Goal: Task Accomplishment & Management: Manage account settings

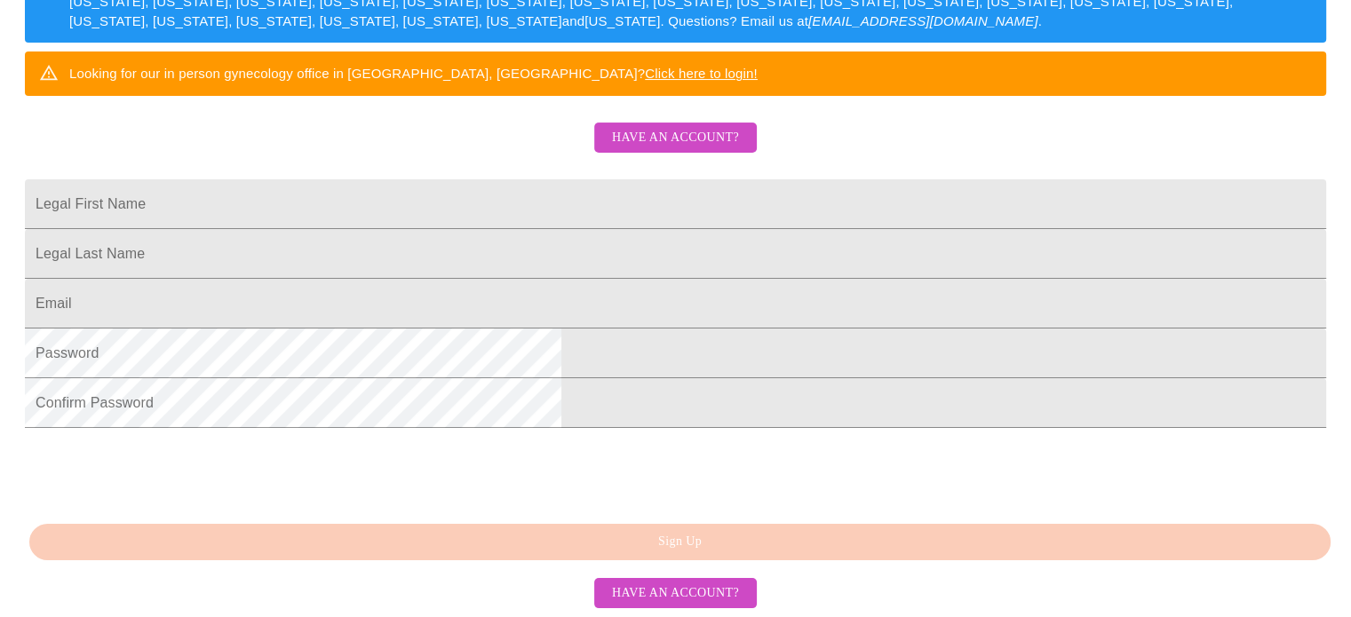
scroll to position [464, 0]
click at [255, 214] on html "MyMenopauseRx Sign Up Welcome! We are currently accepting virtual patients from…" at bounding box center [675, 49] width 1351 height 755
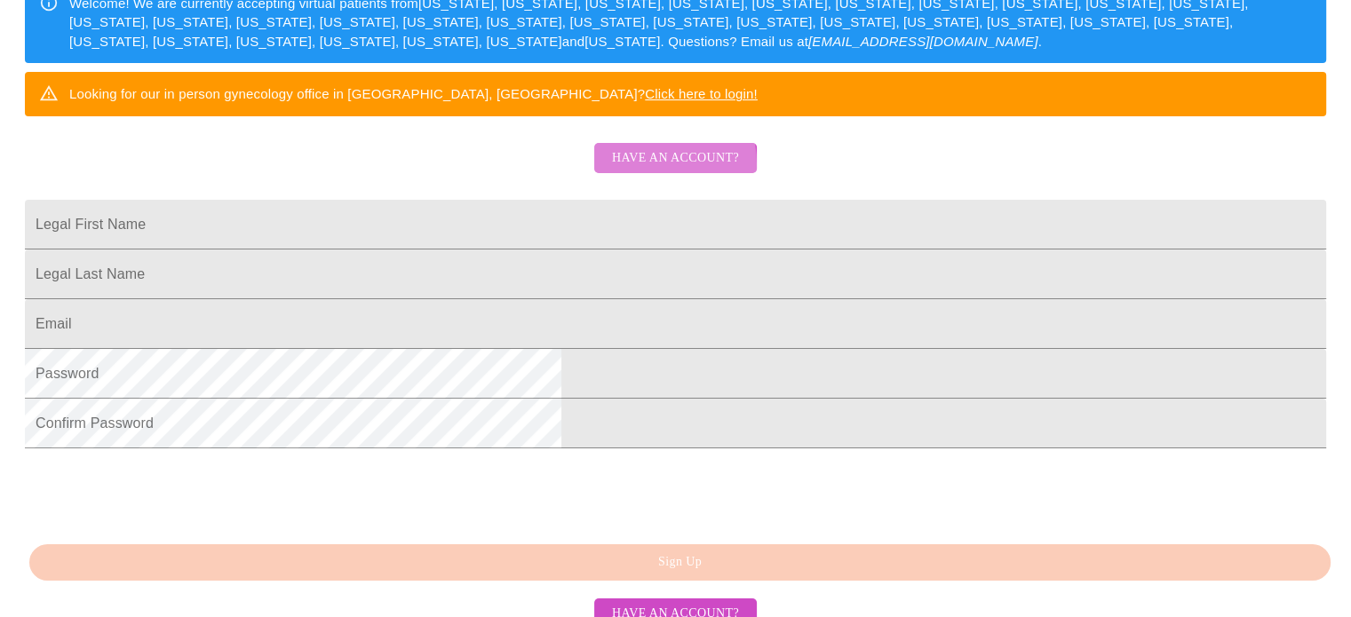
click at [611, 174] on button "Have an account?" at bounding box center [675, 158] width 163 height 31
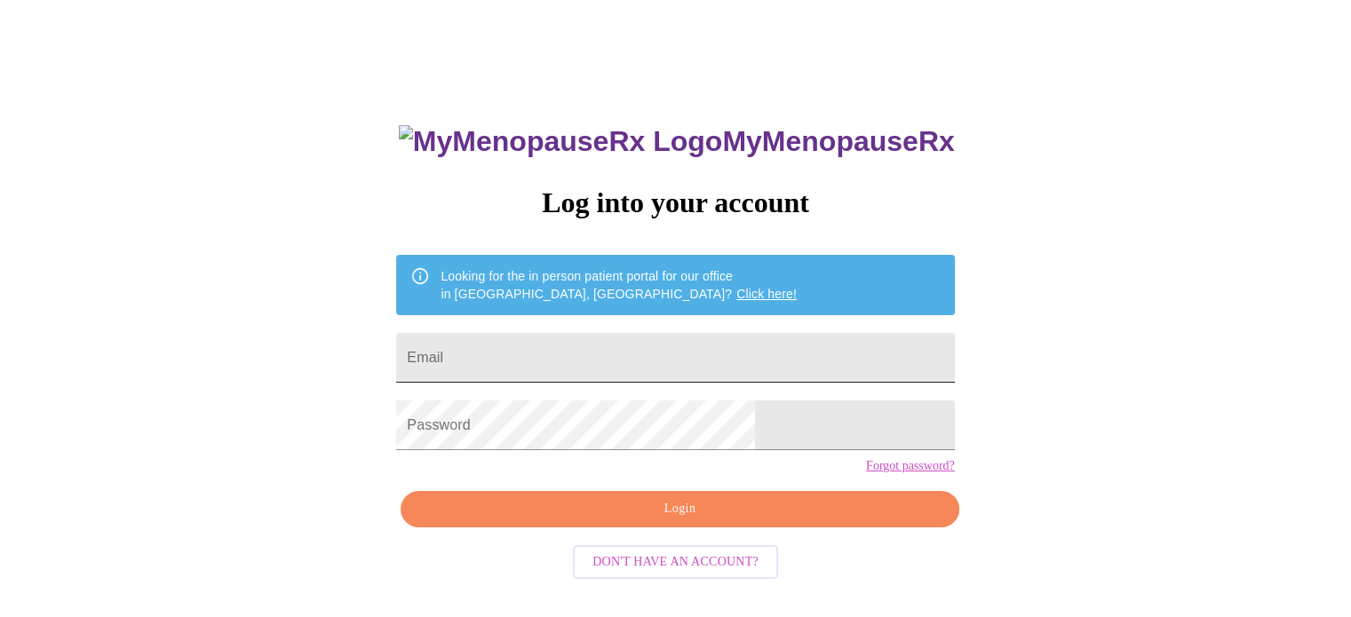
click at [511, 358] on input "Email" at bounding box center [675, 358] width 558 height 50
type input "[EMAIL_ADDRESS][DOMAIN_NAME]"
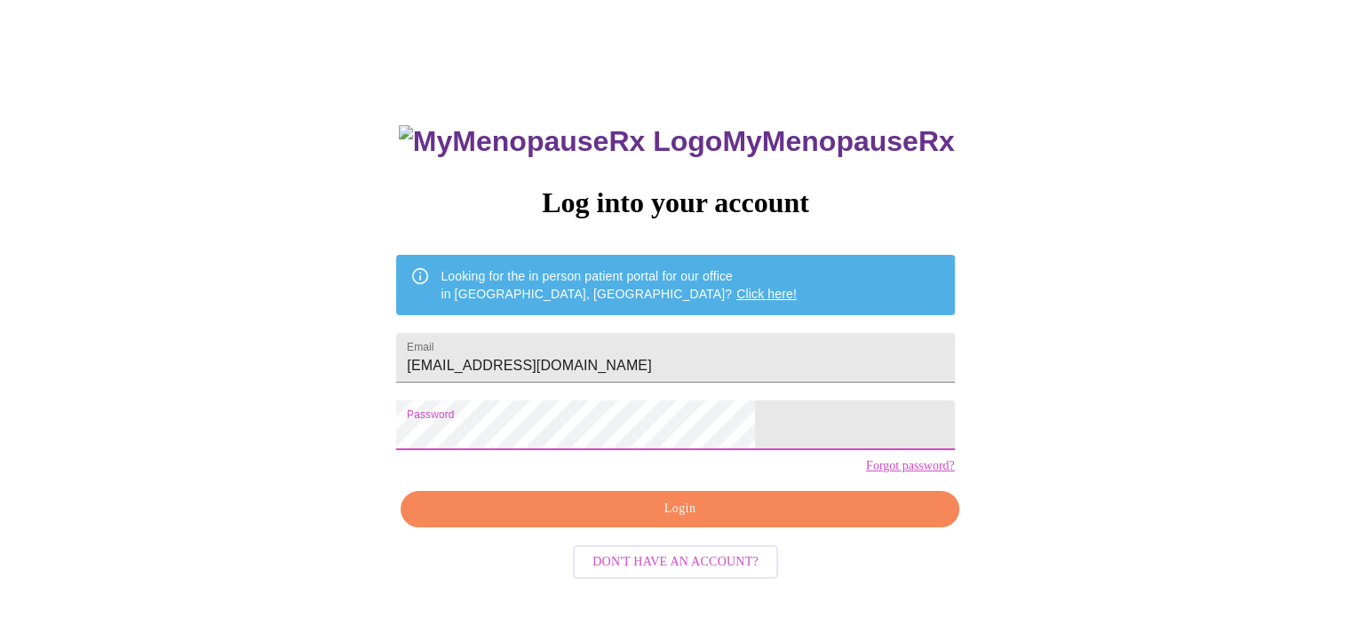
click at [592, 520] on span "Login" at bounding box center [679, 509] width 517 height 22
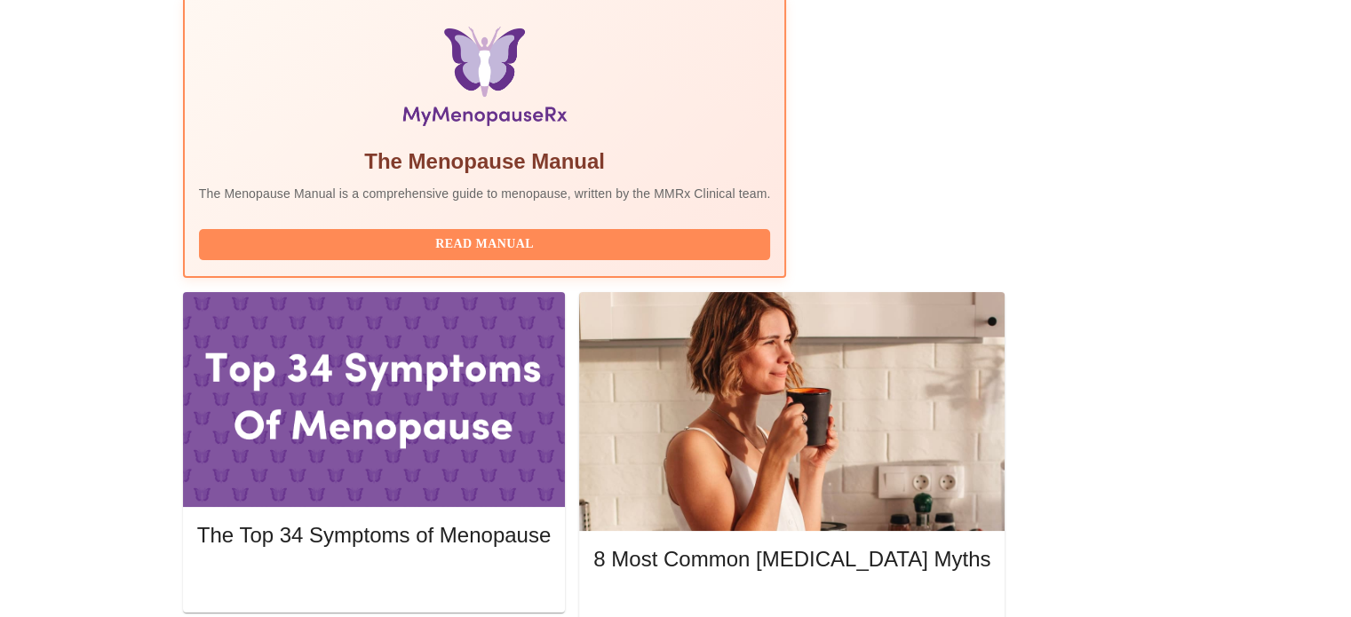
scroll to position [567, 0]
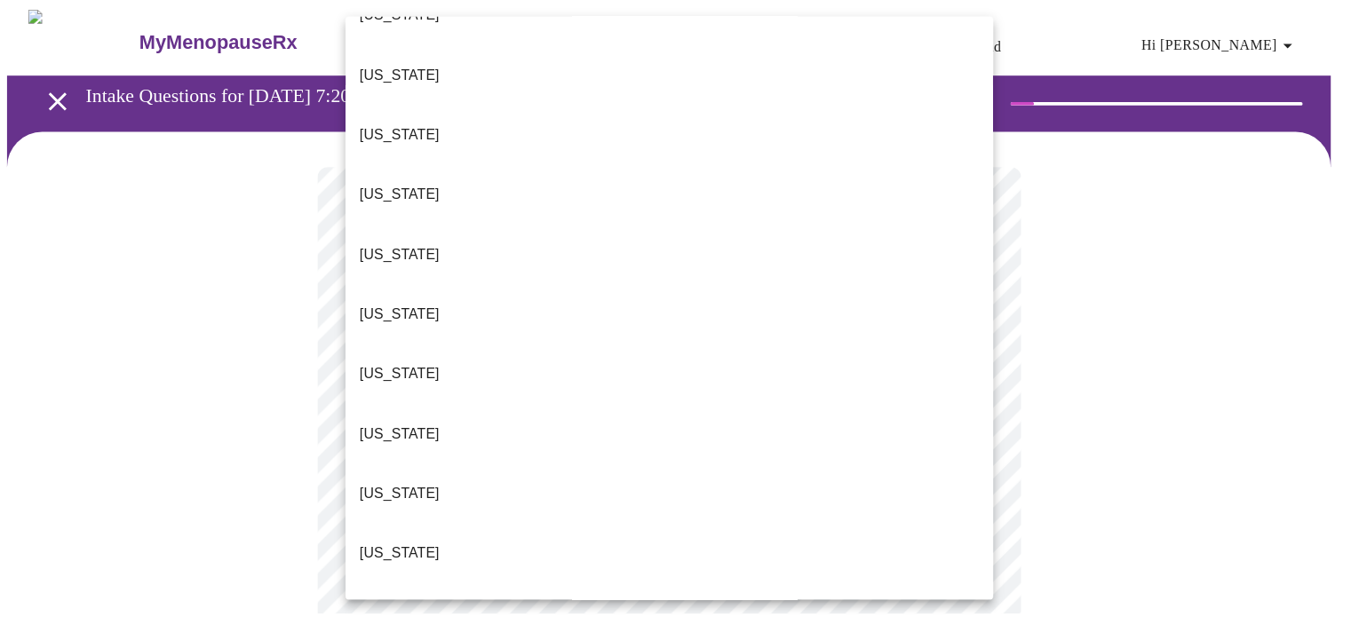
scroll to position [295, 0]
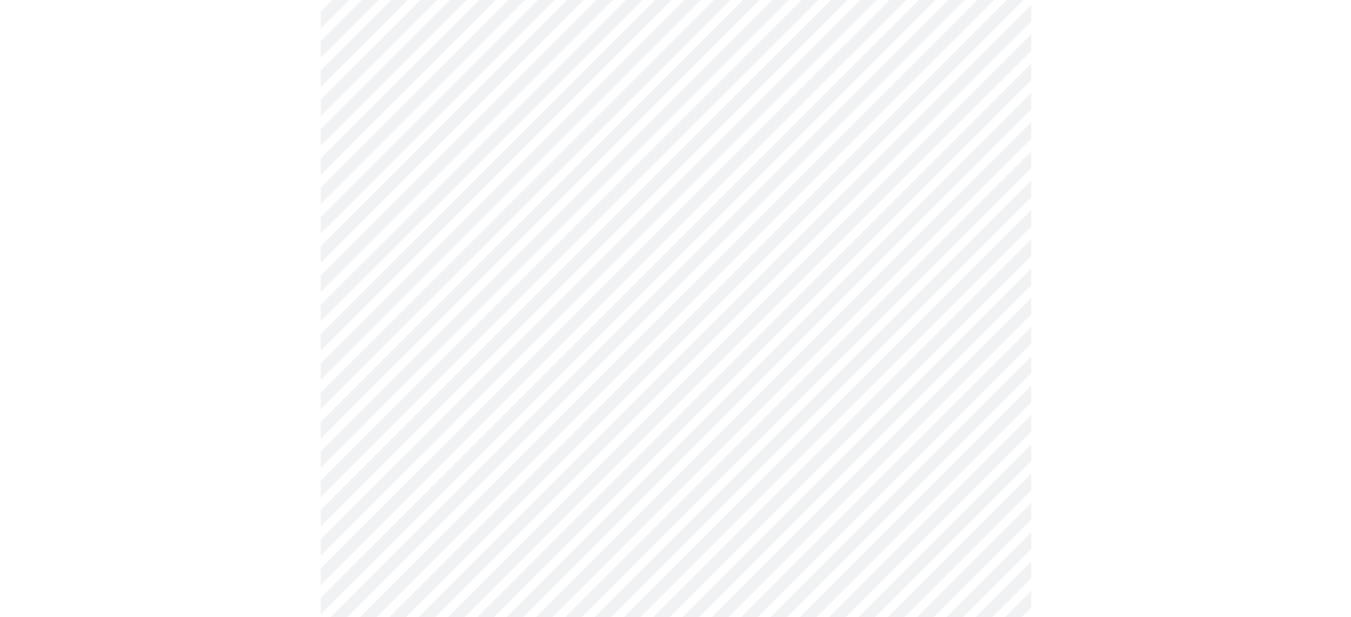
scroll to position [191, 0]
click at [731, 329] on body "MyMenopauseRx Appointments Messaging Labs Uploads Medications Community Refer a…" at bounding box center [675, 621] width 1336 height 1610
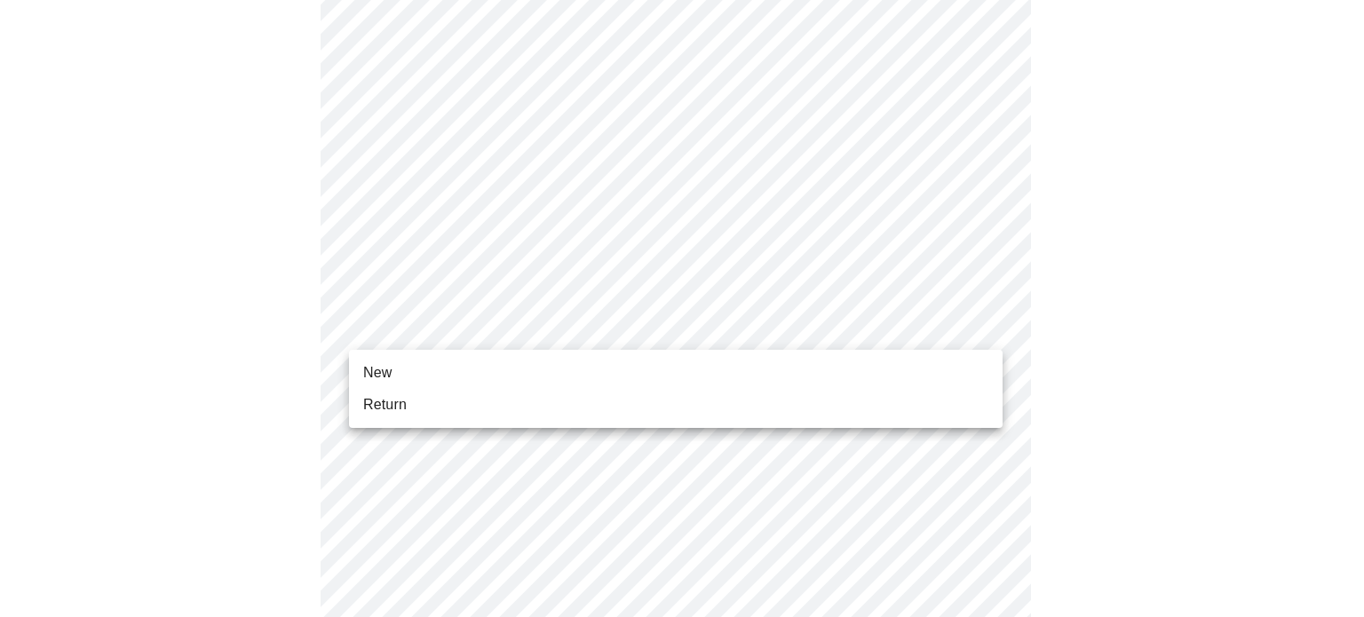
click at [490, 423] on ul "New Return" at bounding box center [676, 389] width 654 height 78
click at [564, 403] on li "Return" at bounding box center [676, 405] width 654 height 32
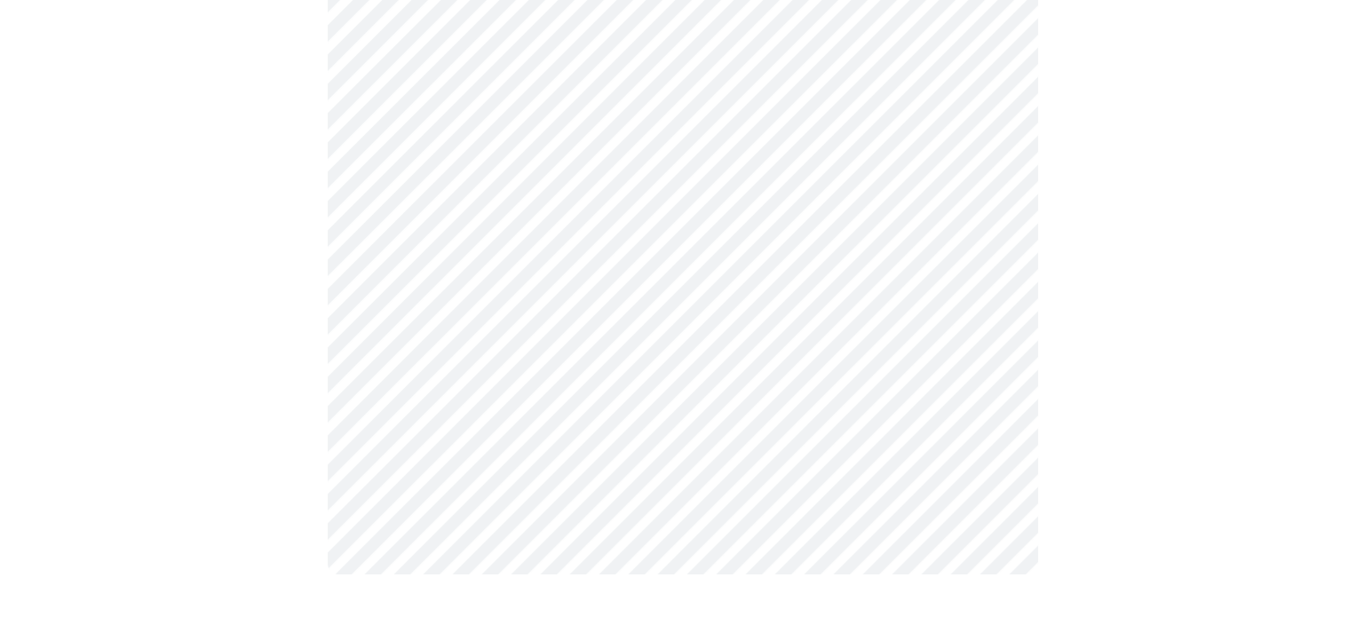
scroll to position [0, 0]
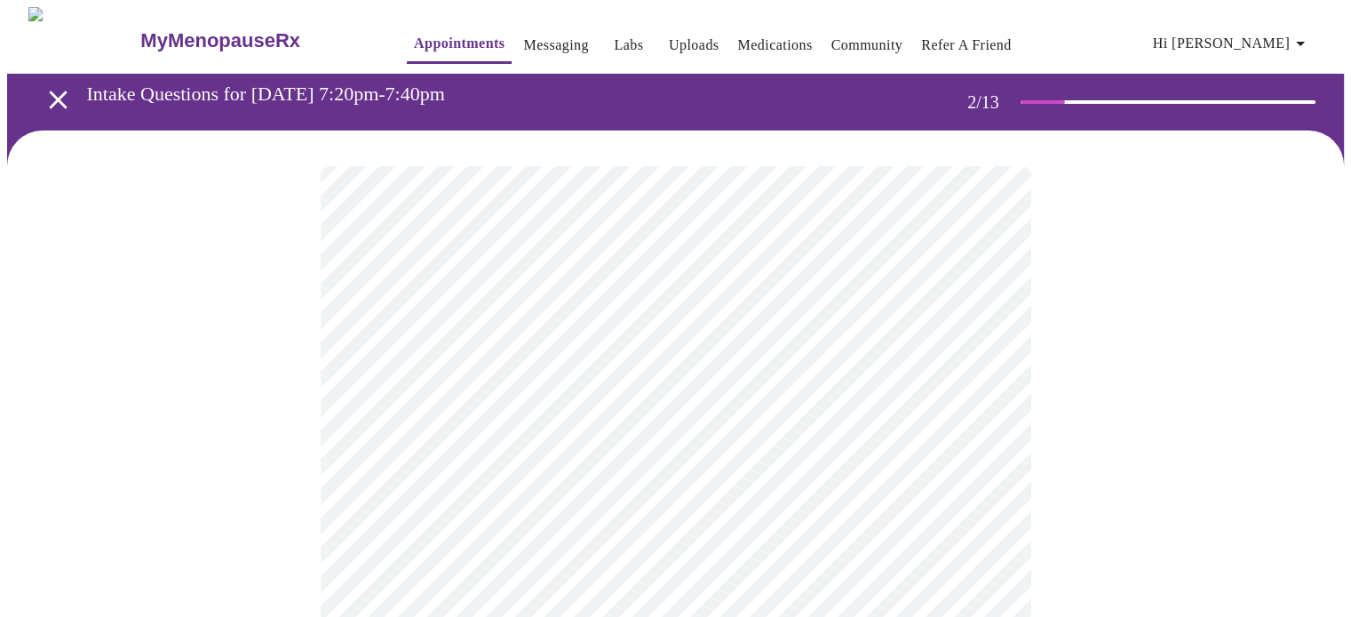
click at [973, 362] on body "MyMenopauseRx Appointments Messaging Labs Uploads Medications Community Refer a…" at bounding box center [675, 540] width 1336 height 1067
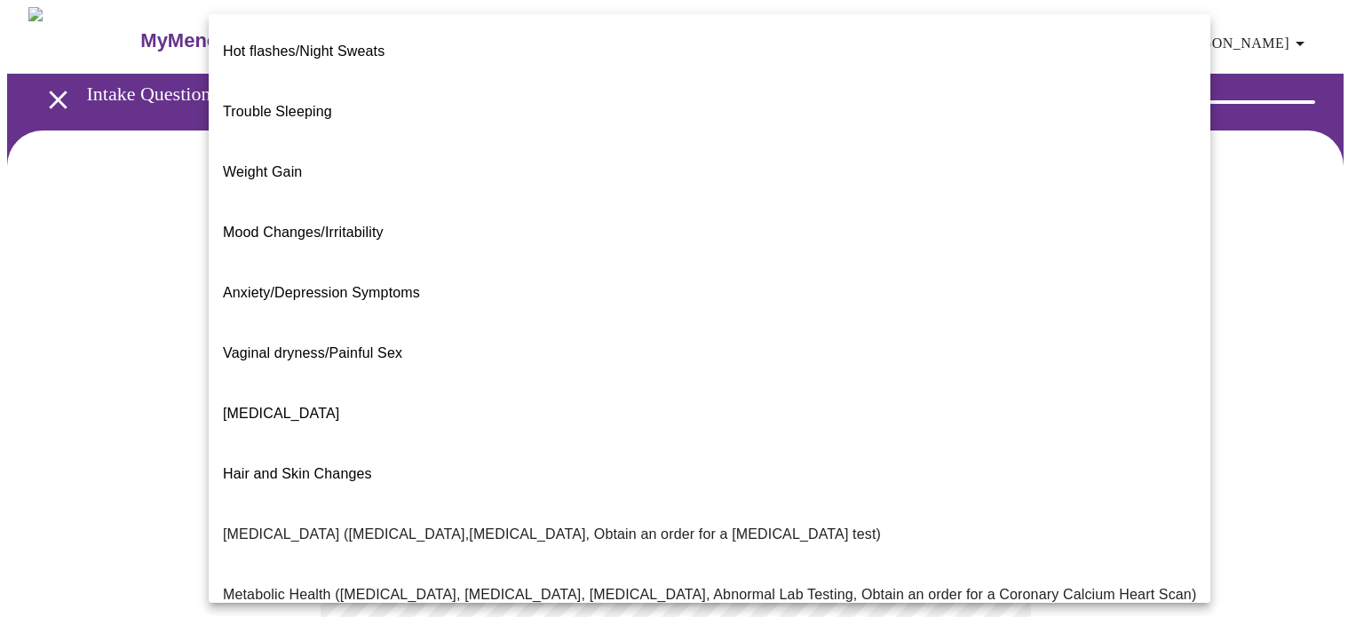
click at [240, 285] on span "Anxiety/Depression Symptoms" at bounding box center [321, 292] width 197 height 15
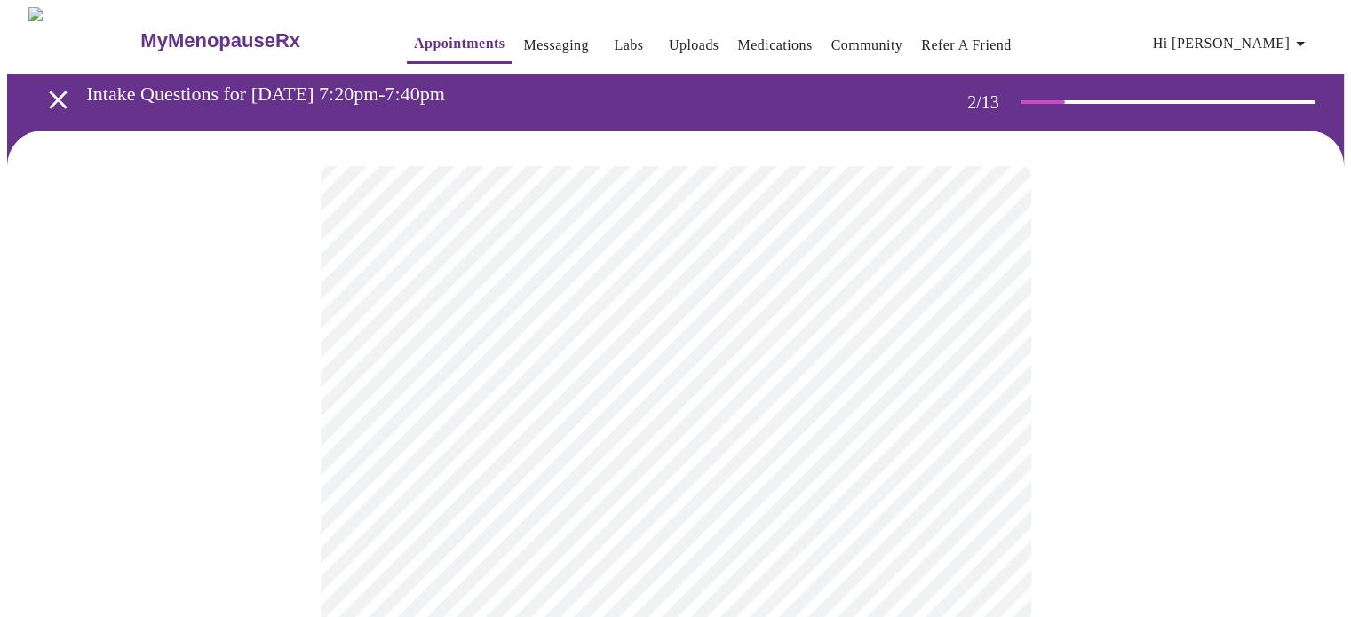
click at [371, 381] on body "MyMenopauseRx Appointments Messaging Labs Uploads Medications Community Refer a…" at bounding box center [675, 535] width 1336 height 1056
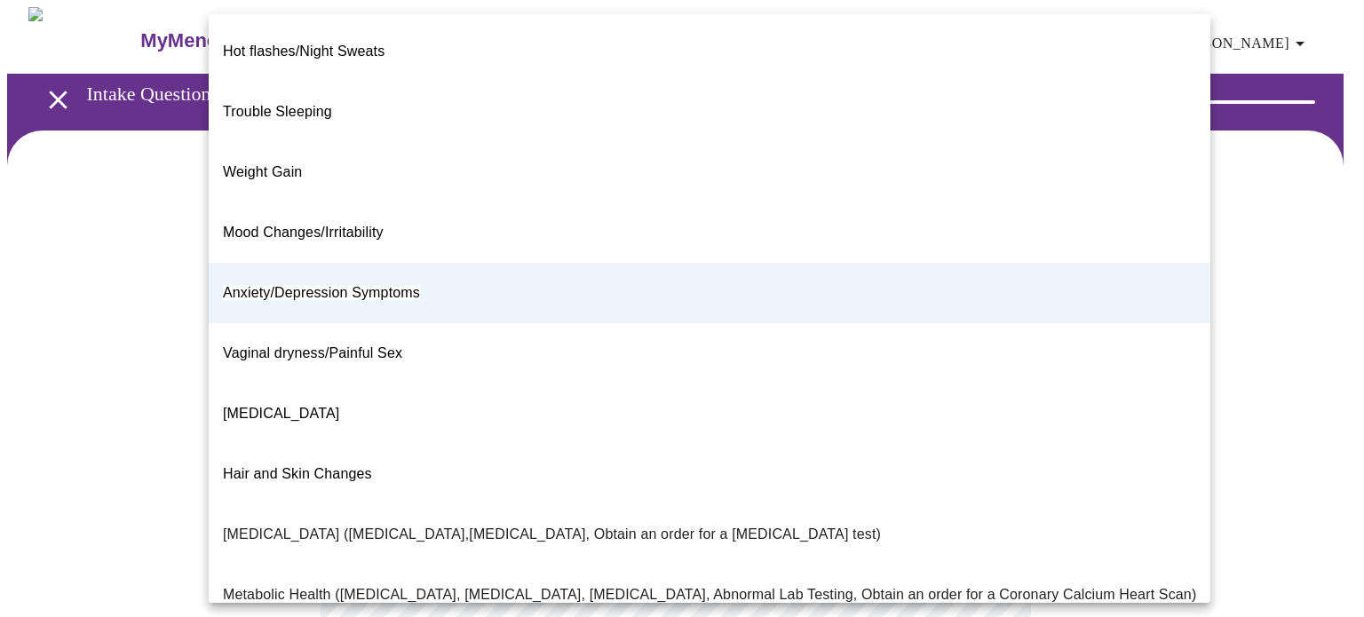
click at [235, 208] on span "Mood Changes/Irritability" at bounding box center [303, 233] width 161 height 50
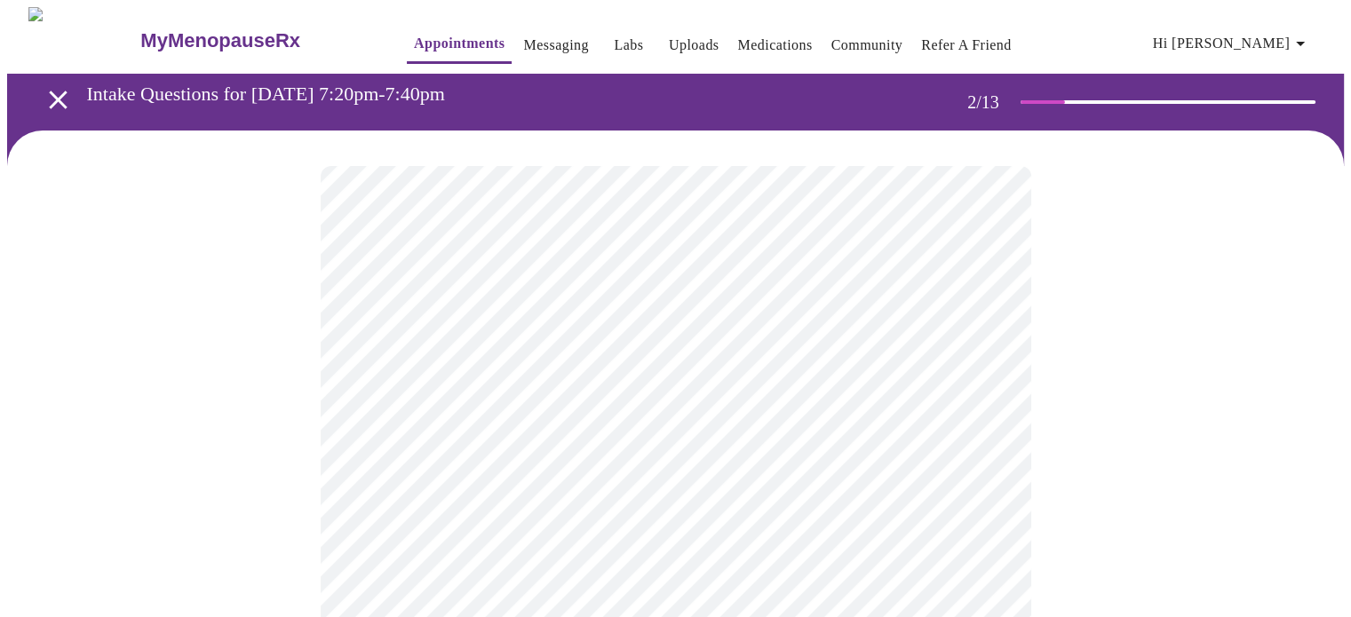
click at [361, 386] on body "MyMenopauseRx Appointments Messaging Labs Uploads Medications Community Refer a…" at bounding box center [675, 535] width 1336 height 1056
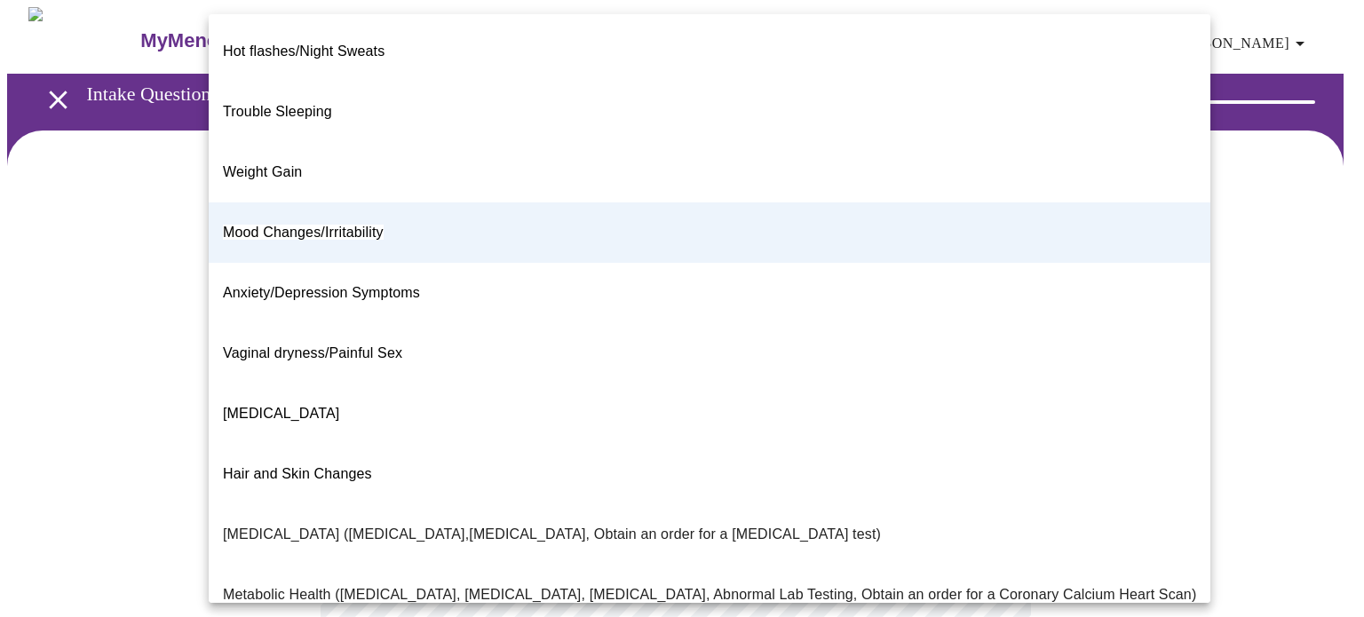
click at [231, 208] on span "Mood Changes/Irritability" at bounding box center [303, 233] width 161 height 50
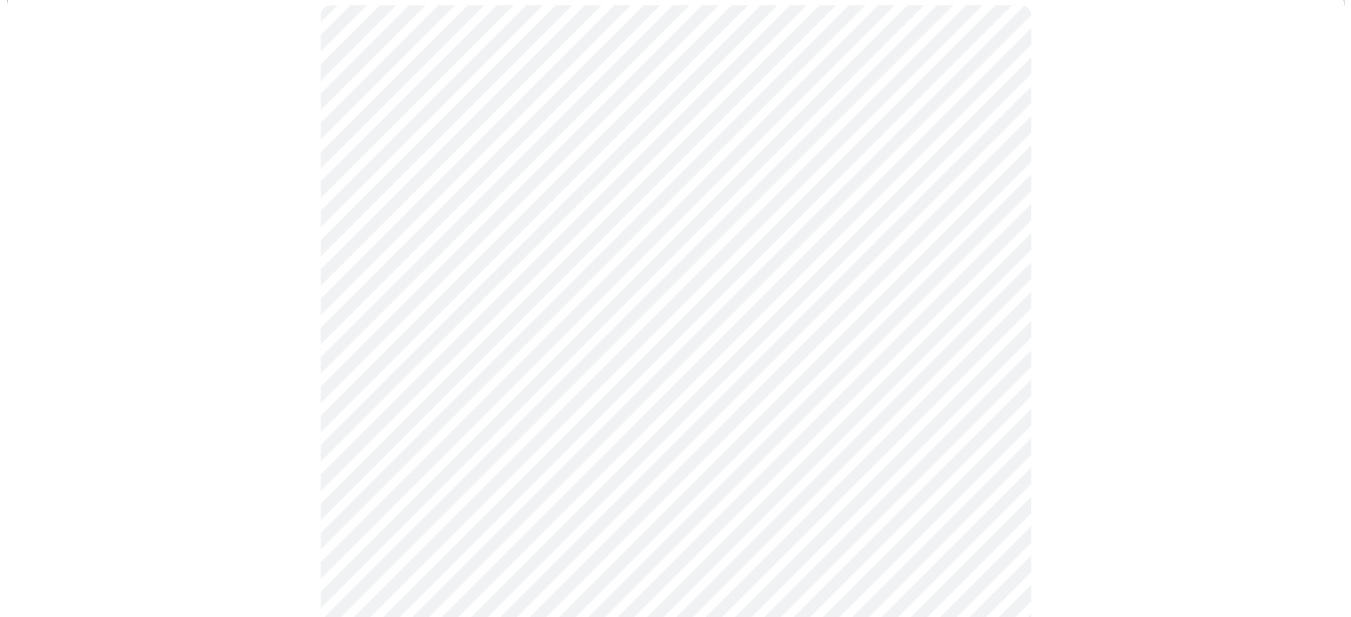
scroll to position [188, 0]
click at [362, 359] on body "MyMenopauseRx Appointments Messaging Labs Uploads Medications Community Refer a…" at bounding box center [675, 347] width 1336 height 1056
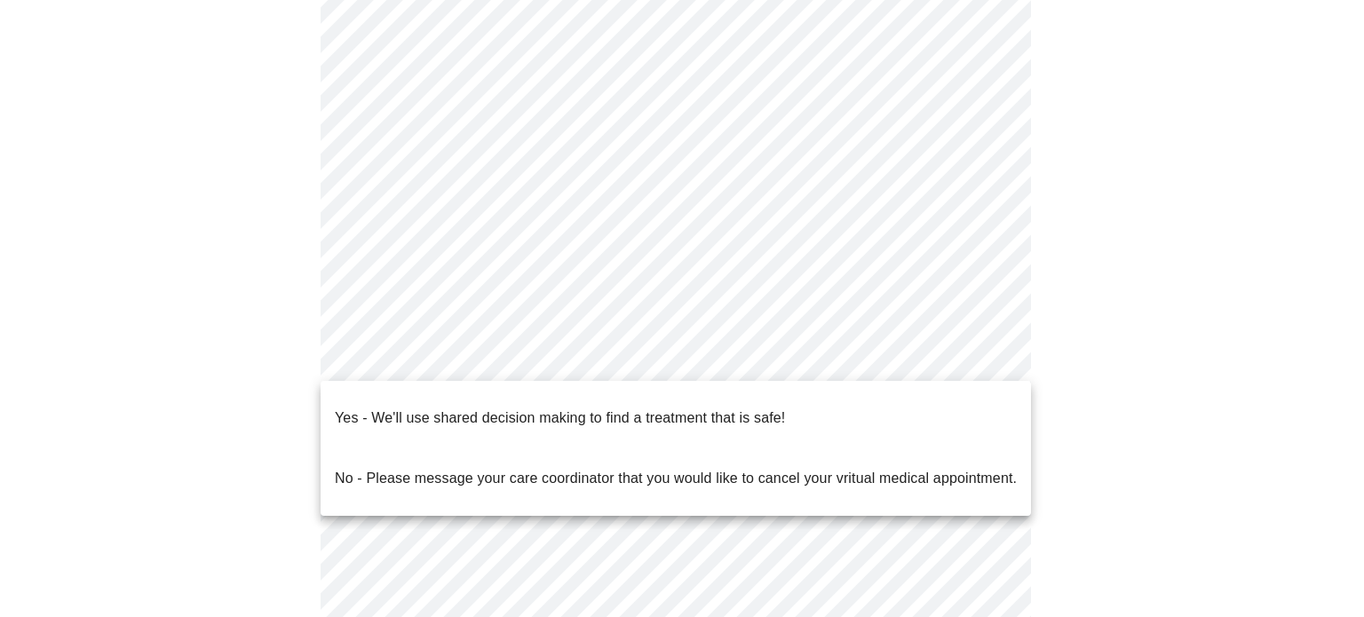
click at [341, 408] on p "Yes - We'll use shared decision making to find a treatment that is safe!" at bounding box center [560, 418] width 450 height 21
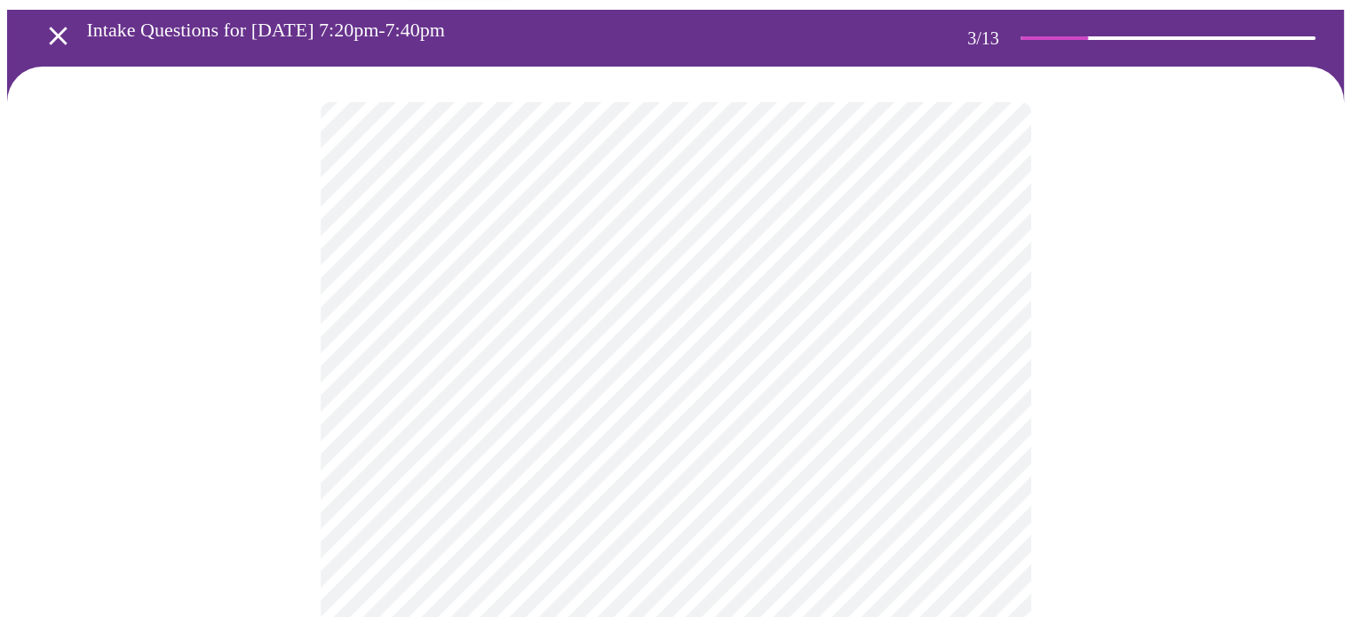
scroll to position [103, 0]
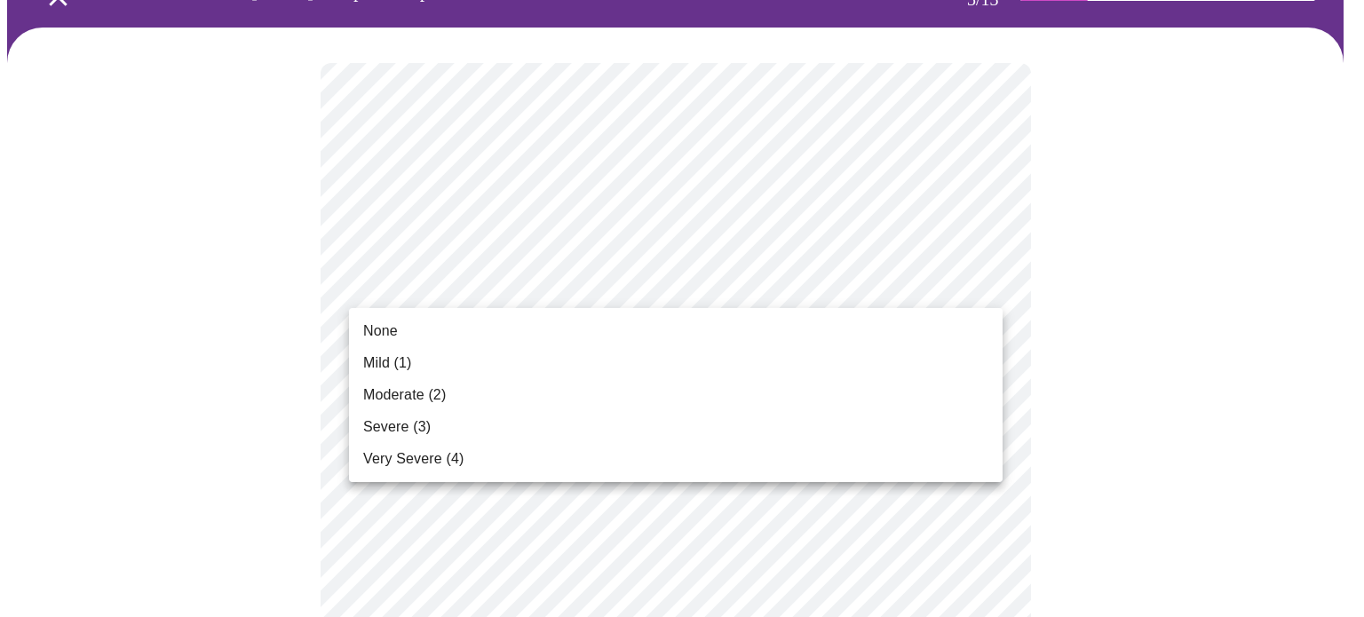
click at [628, 396] on li "Moderate (2)" at bounding box center [676, 395] width 654 height 32
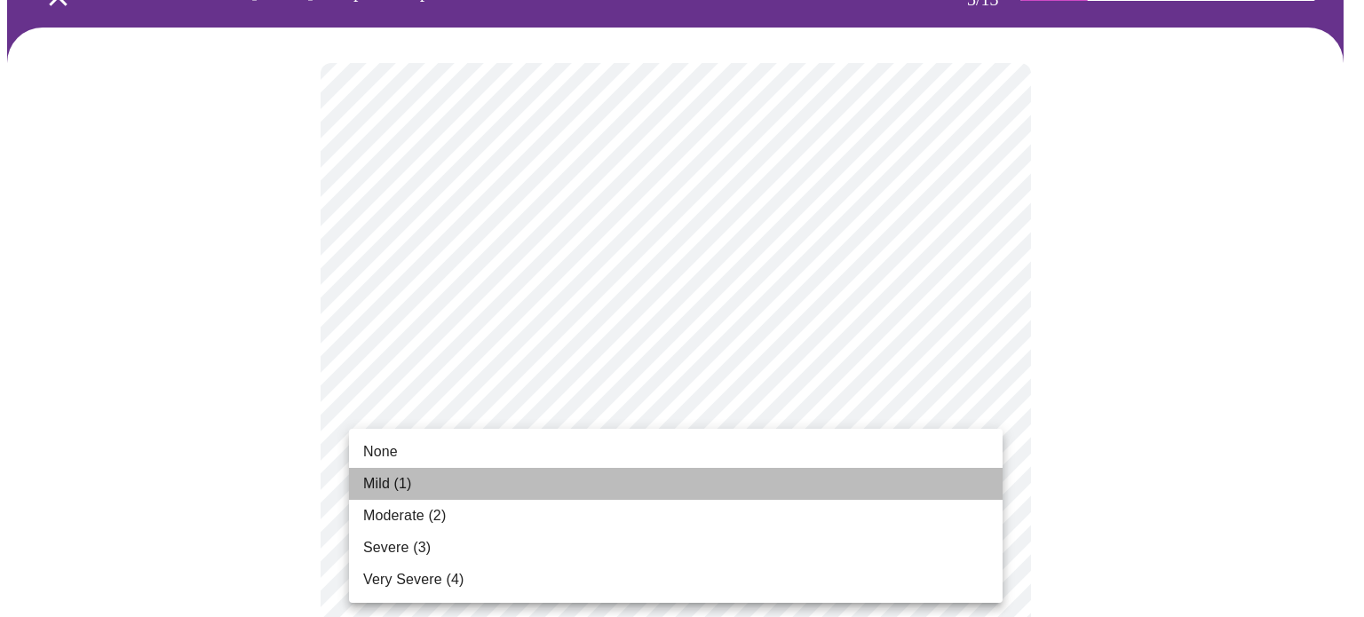
click at [583, 475] on li "Mild (1)" at bounding box center [676, 484] width 654 height 32
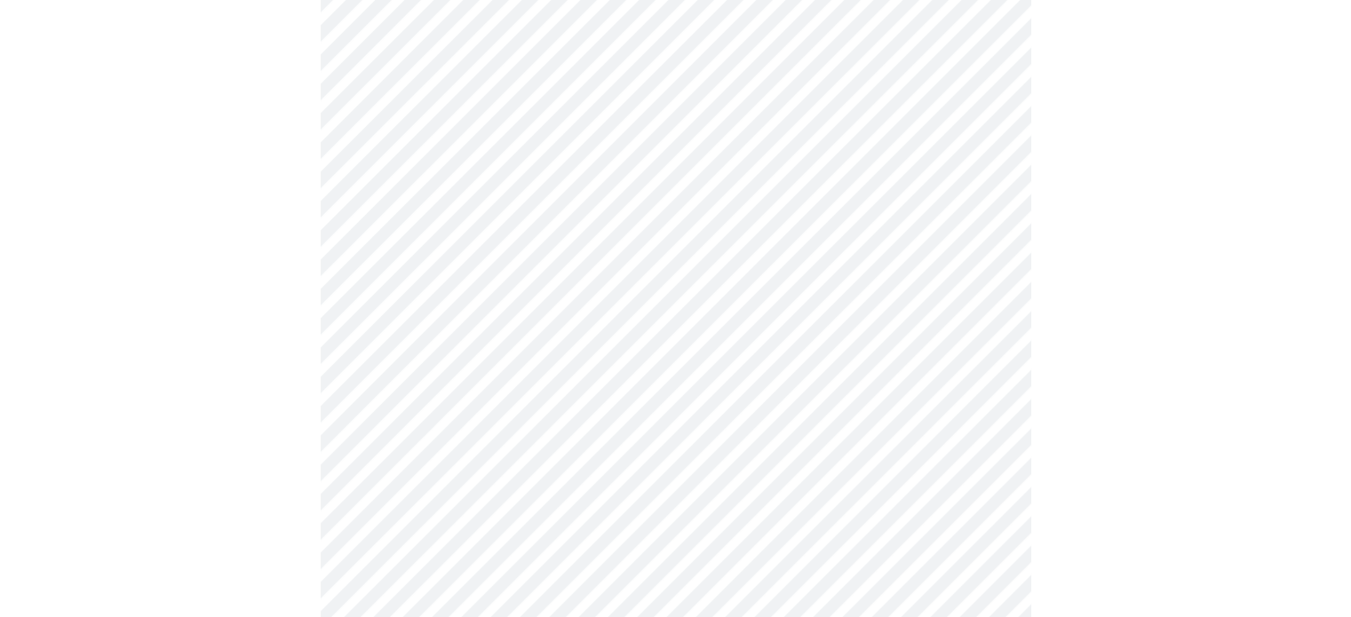
scroll to position [281, 0]
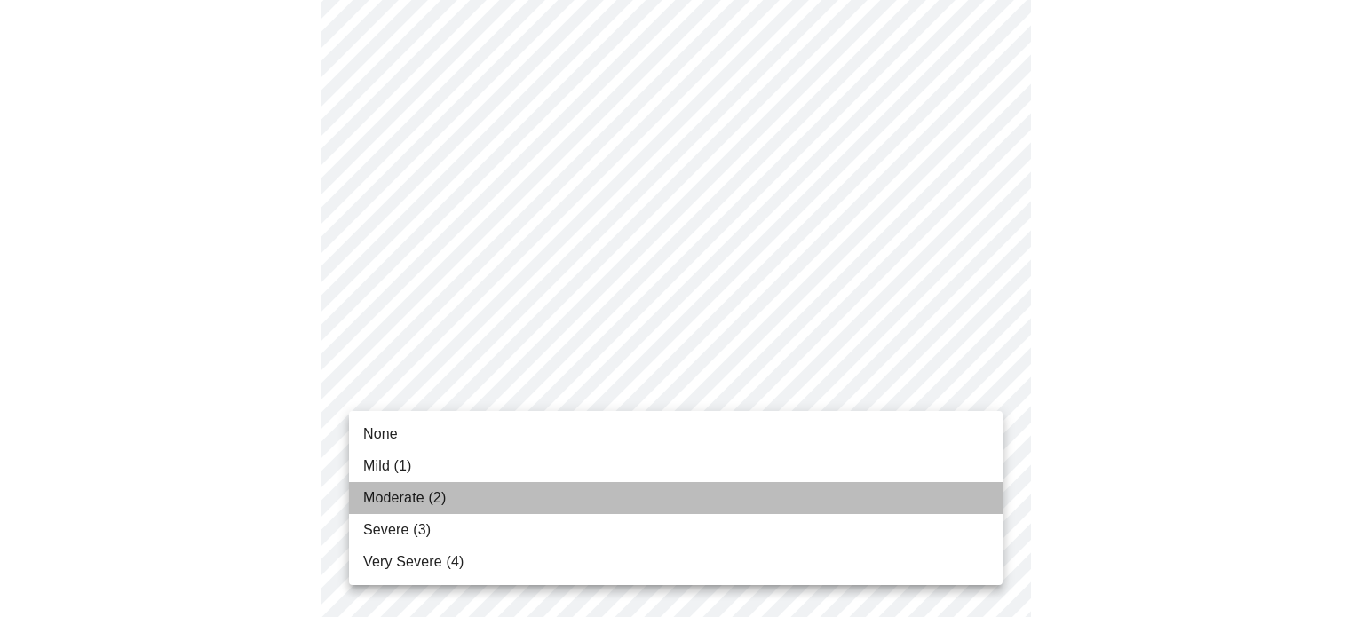
click at [661, 488] on li "Moderate (2)" at bounding box center [676, 498] width 654 height 32
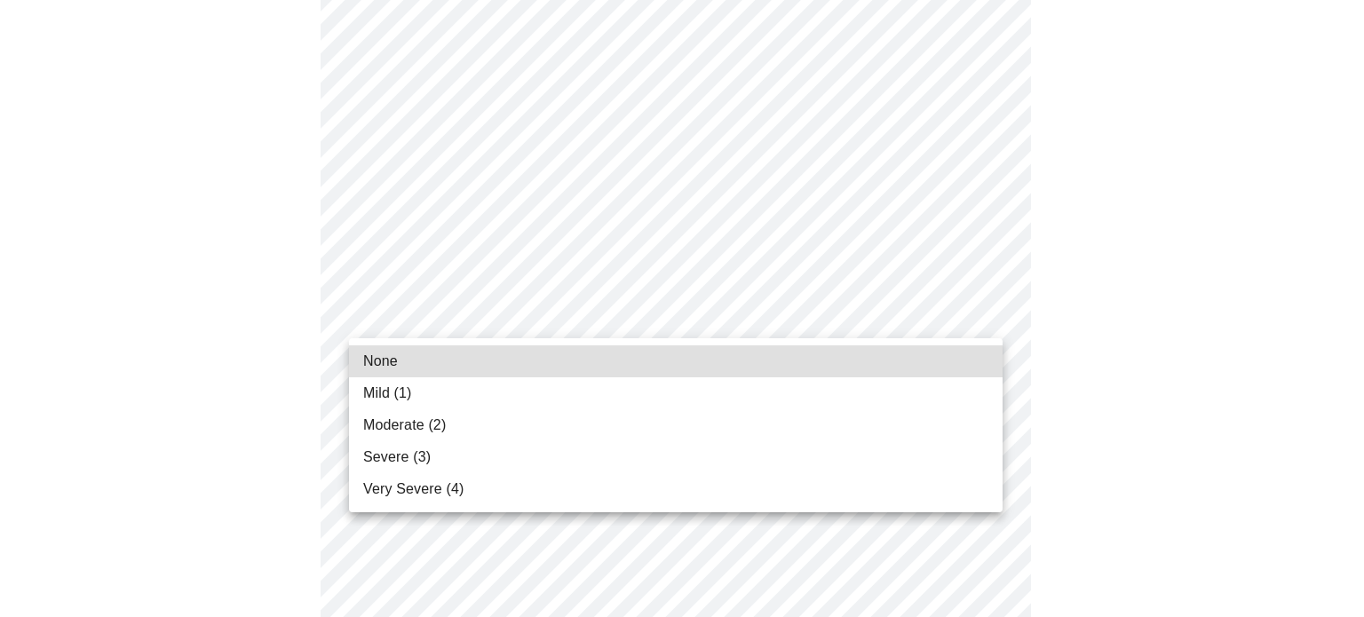
click at [660, 385] on li "Mild (1)" at bounding box center [676, 393] width 654 height 32
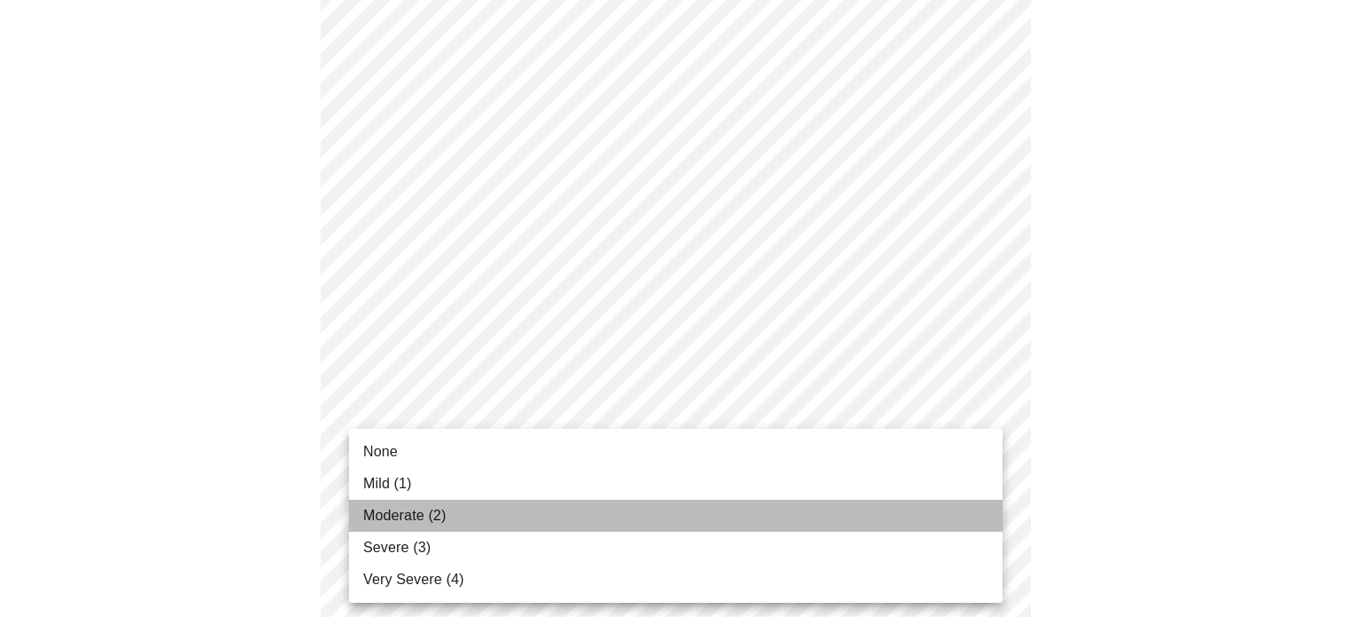
click at [482, 521] on li "Moderate (2)" at bounding box center [676, 516] width 654 height 32
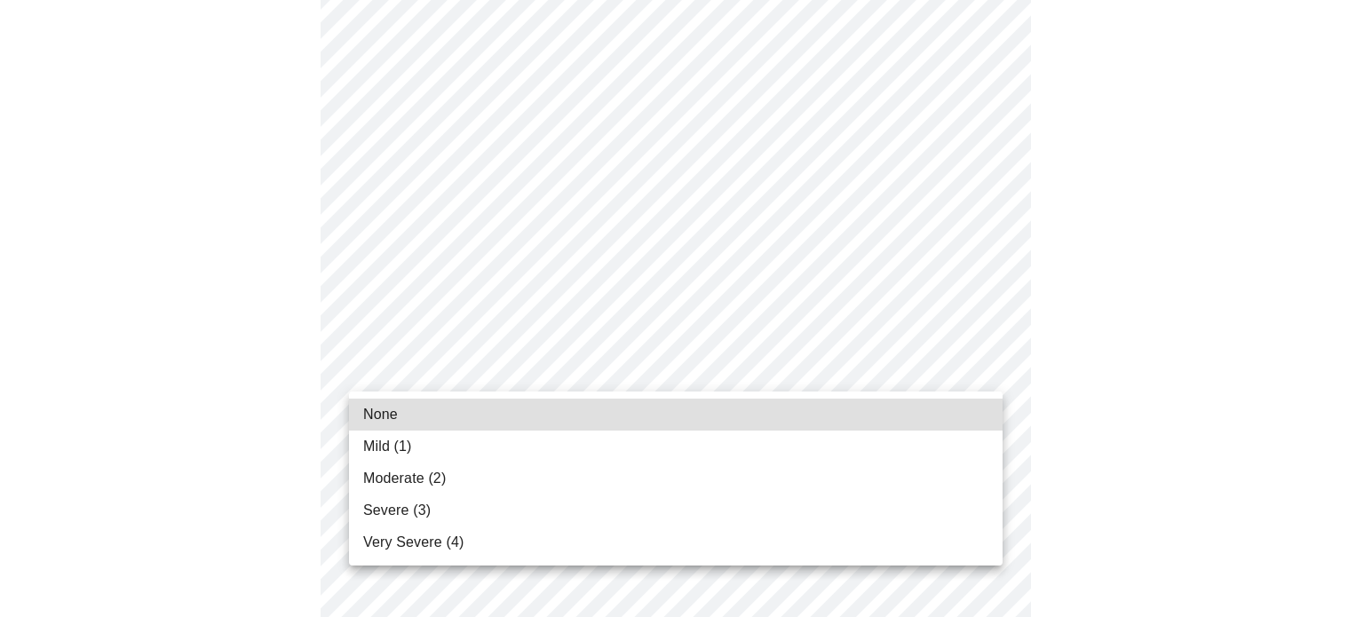
click at [549, 382] on body "MyMenopauseRx Appointments Messaging Labs Uploads Medications Community Refer a…" at bounding box center [682, 454] width 1350 height 2237
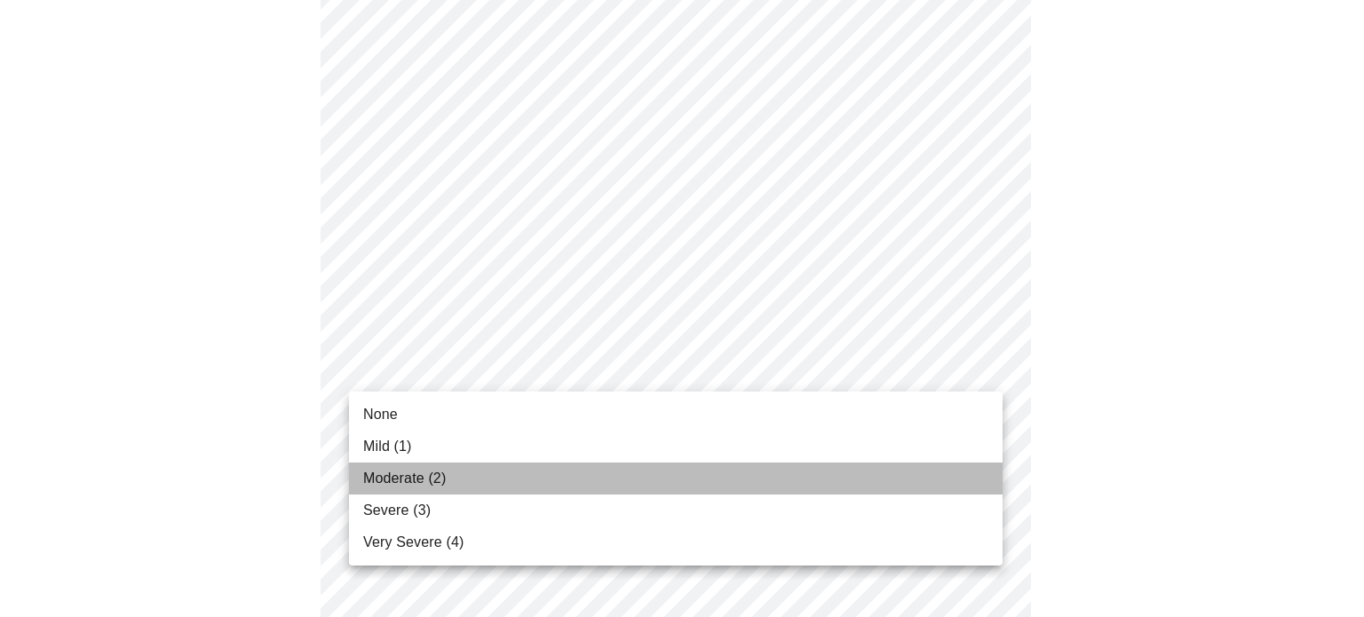
click at [475, 474] on li "Moderate (2)" at bounding box center [676, 479] width 654 height 32
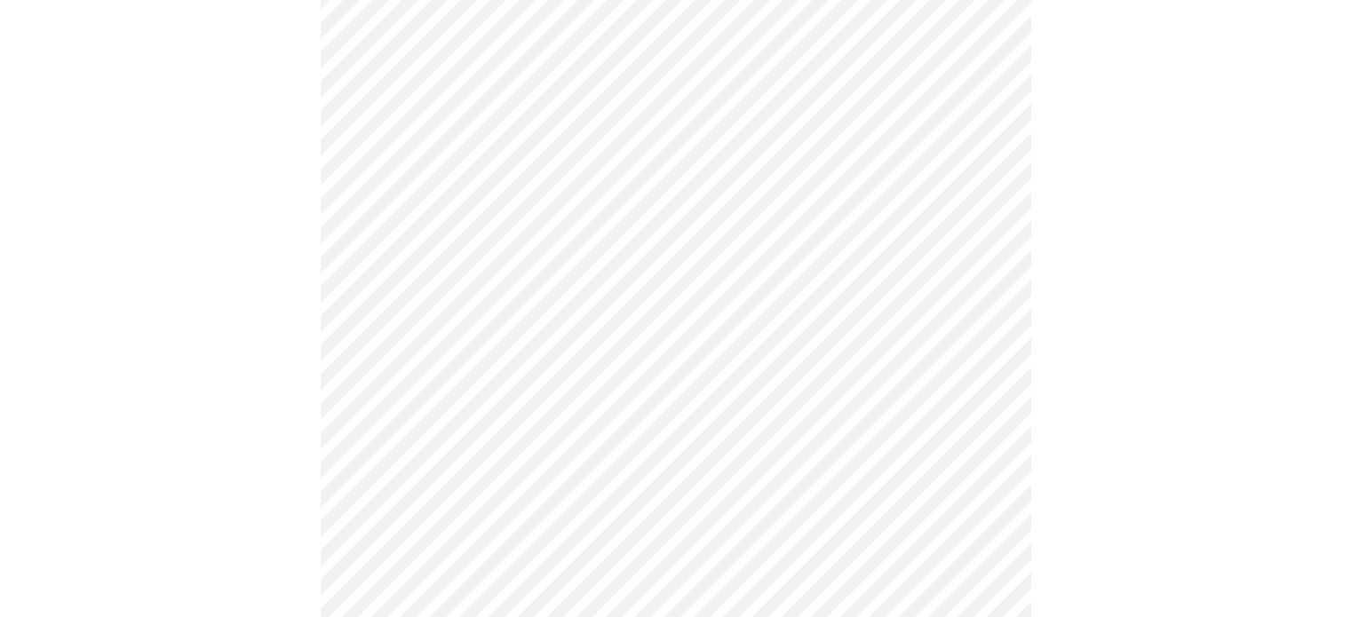
click at [1072, 452] on div at bounding box center [675, 503] width 1336 height 2089
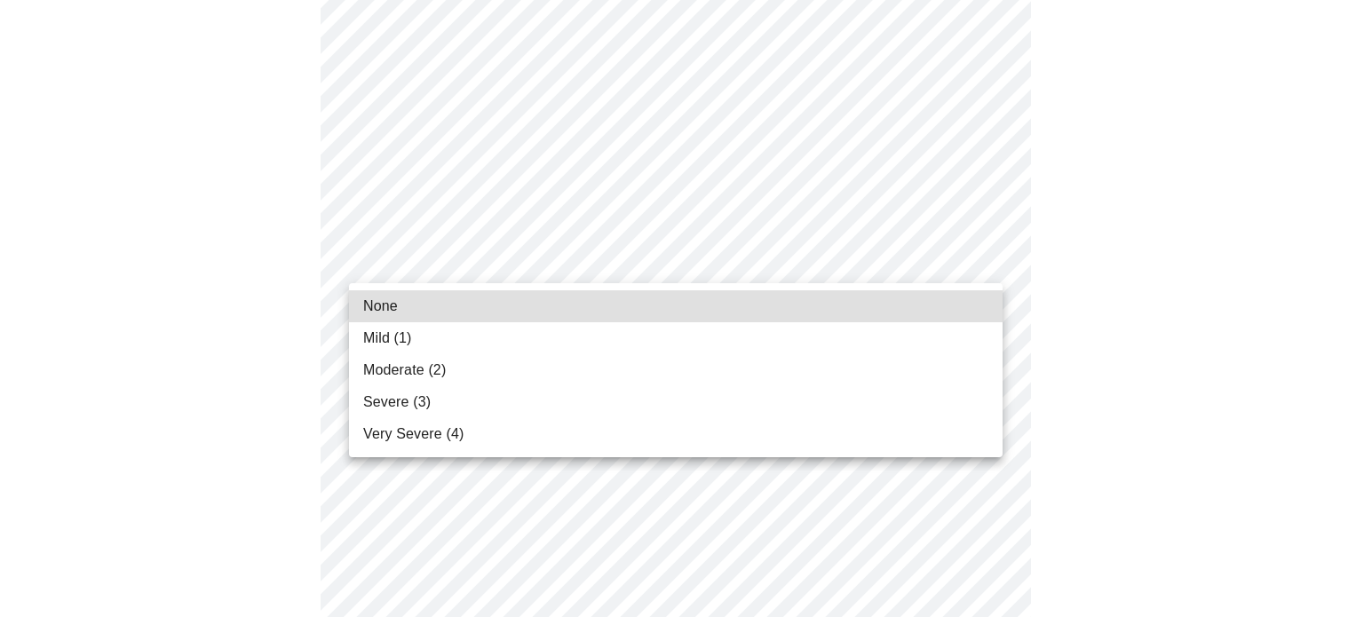
click at [768, 268] on body "MyMenopauseRx Appointments Messaging Labs Uploads Medications Community Refer a…" at bounding box center [682, 193] width 1350 height 2212
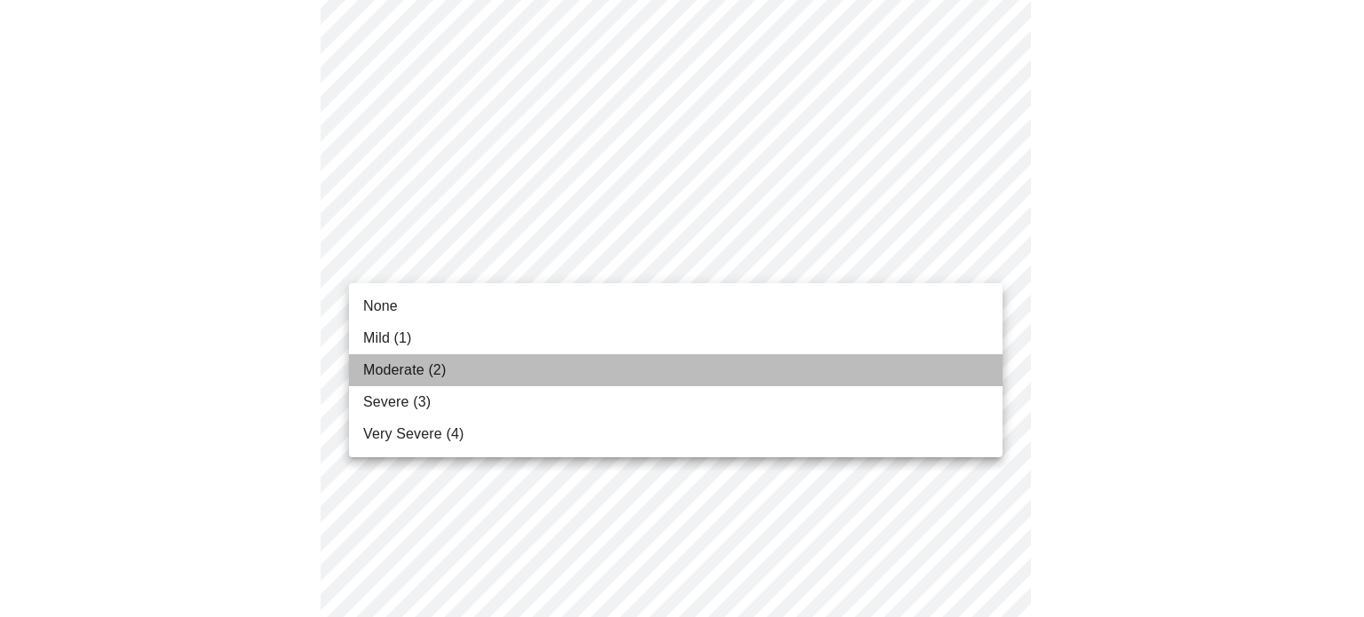
click at [554, 376] on li "Moderate (2)" at bounding box center [676, 370] width 654 height 32
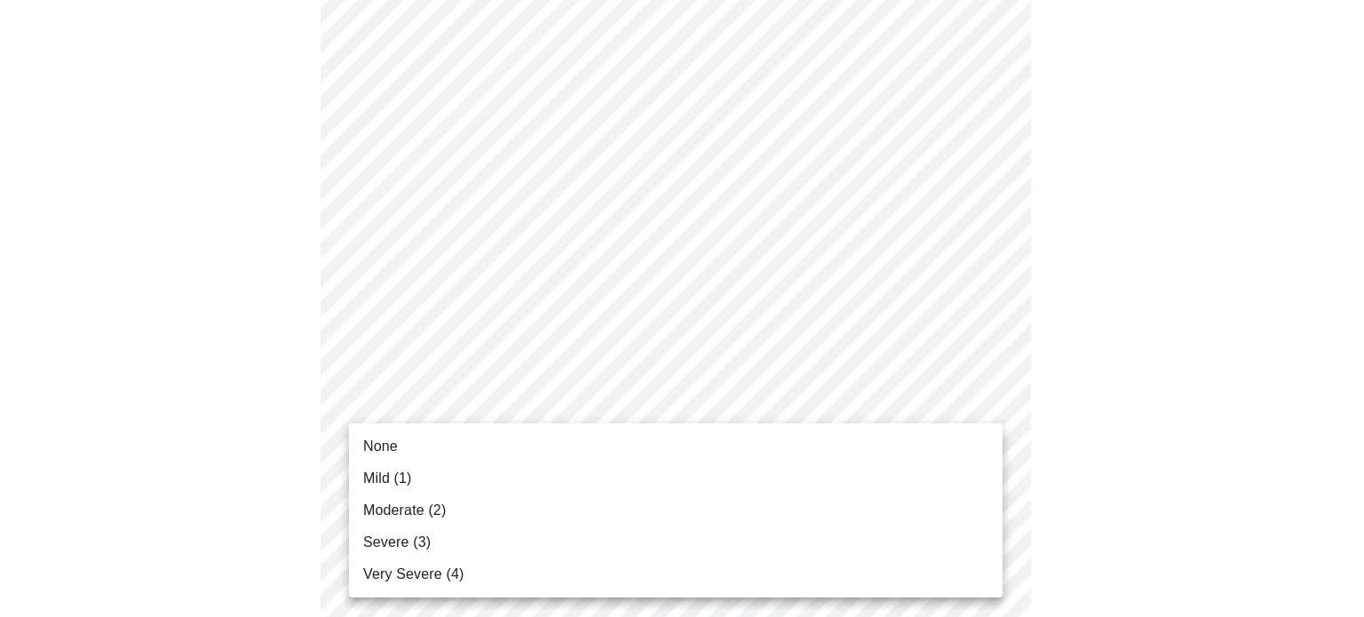
click at [874, 415] on body "MyMenopauseRx Appointments Messaging Labs Uploads Medications Community Refer a…" at bounding box center [682, 180] width 1350 height 2187
click at [533, 498] on li "Moderate (2)" at bounding box center [676, 511] width 654 height 32
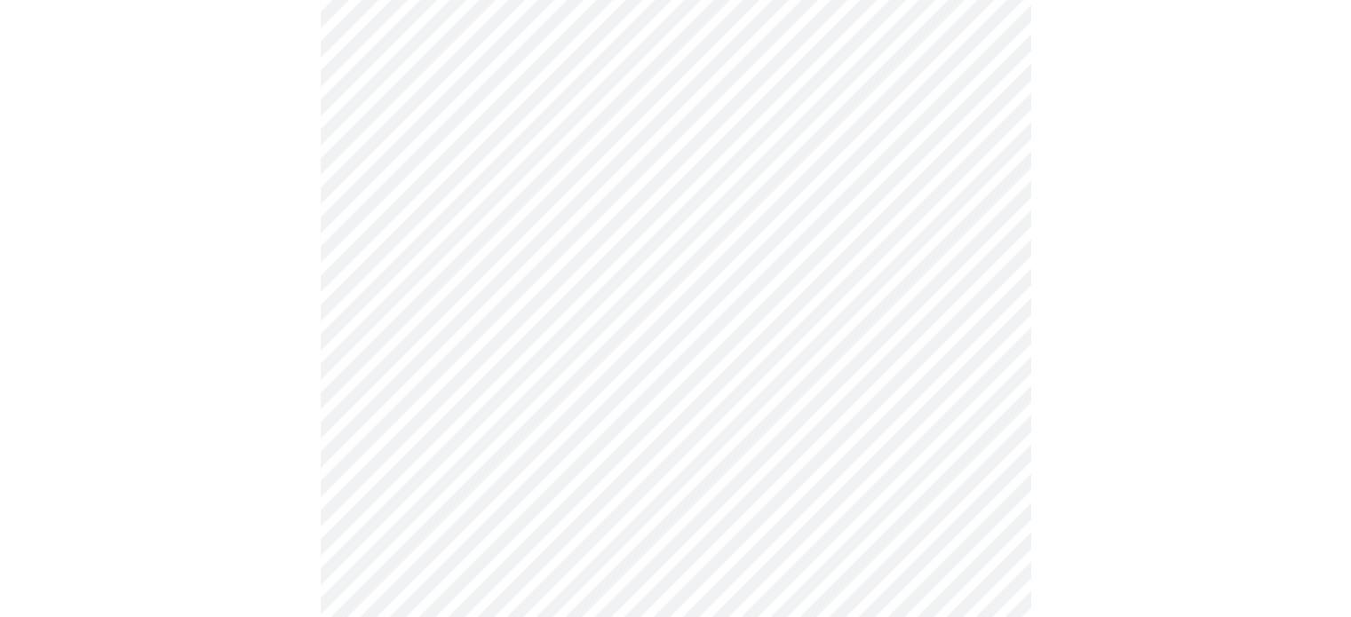
scroll to position [1165, 0]
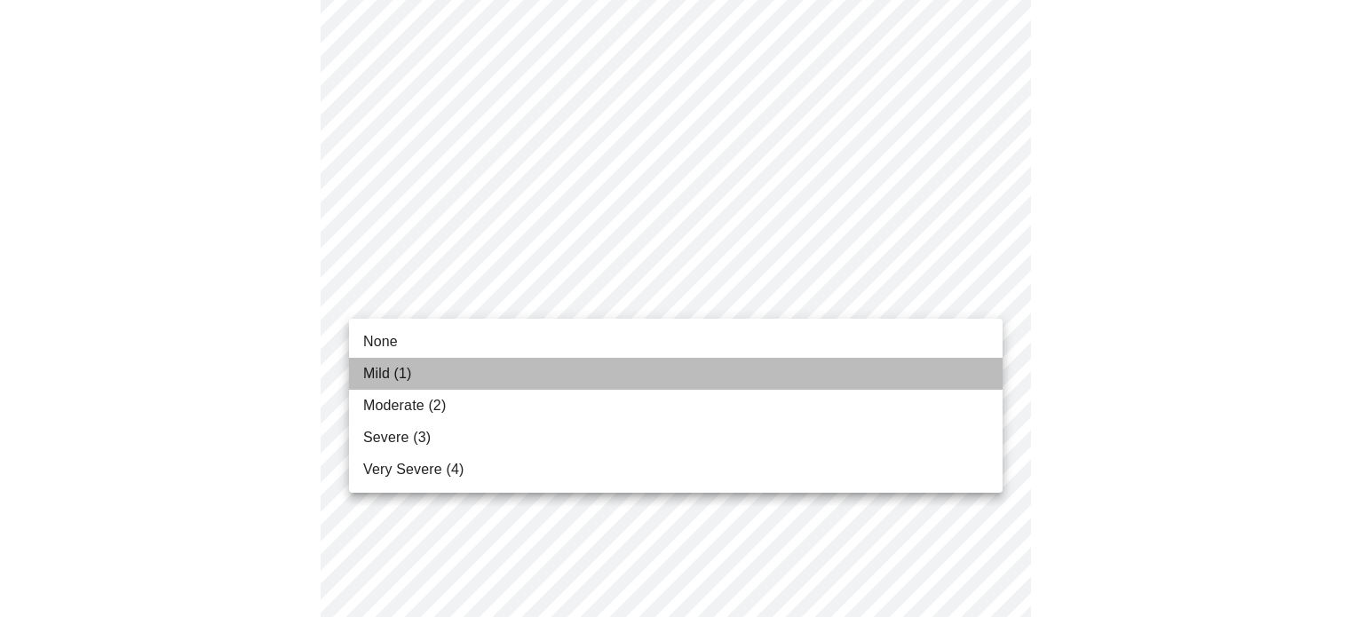
click at [631, 383] on li "Mild (1)" at bounding box center [676, 374] width 654 height 32
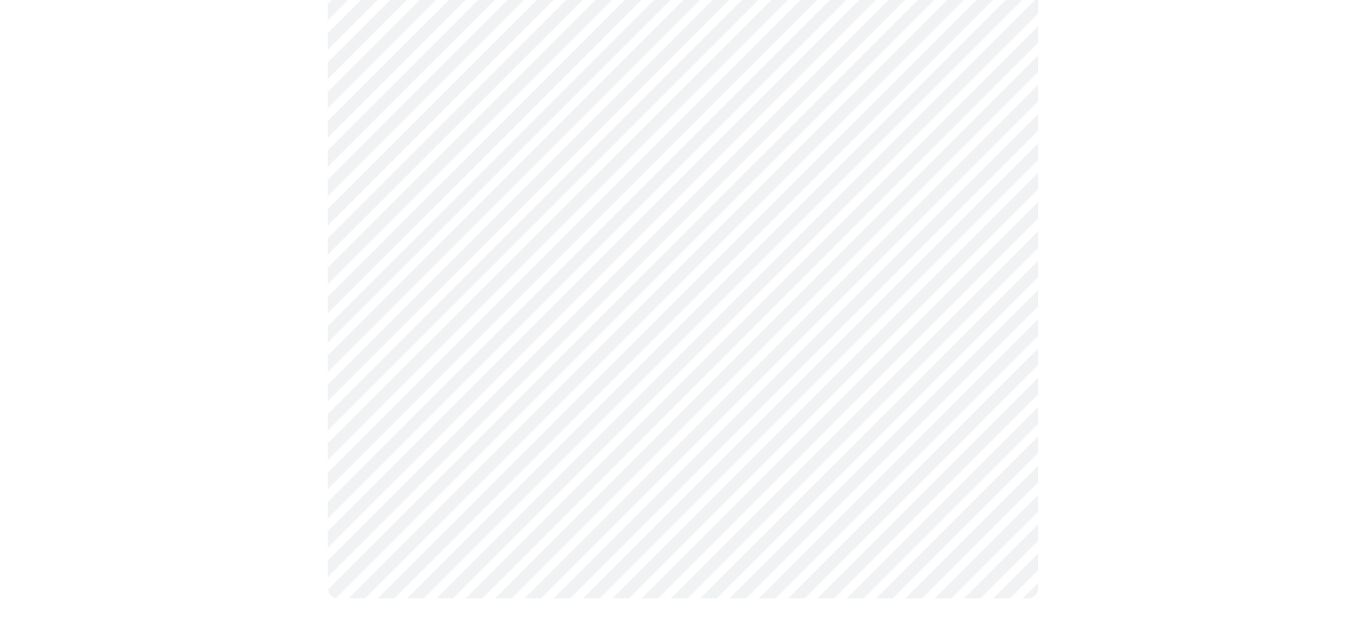
scroll to position [1520, 0]
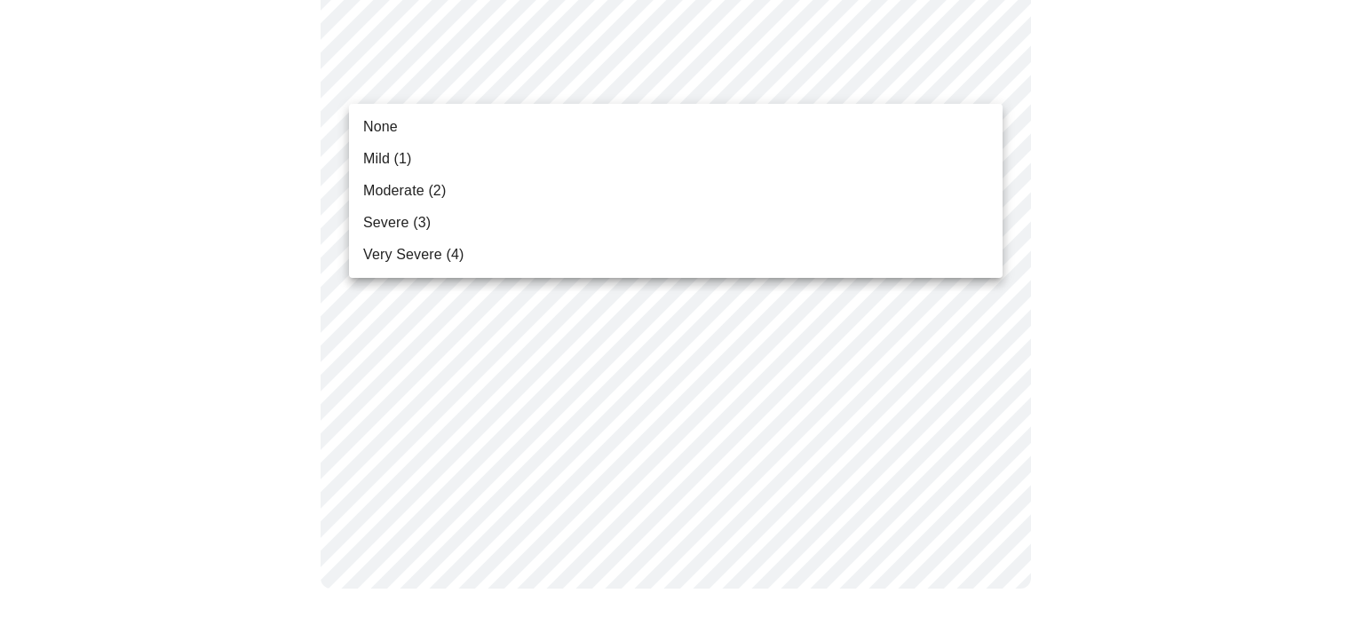
click at [646, 163] on li "Mild (1)" at bounding box center [676, 159] width 654 height 32
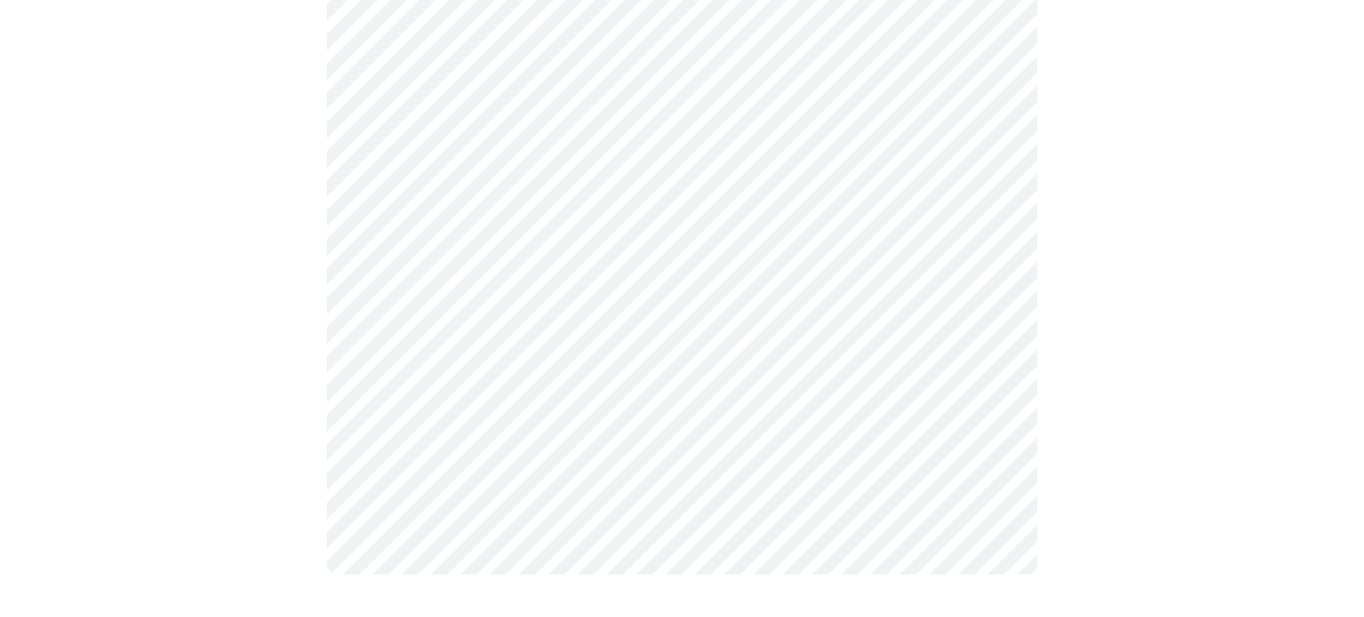
scroll to position [1495, 0]
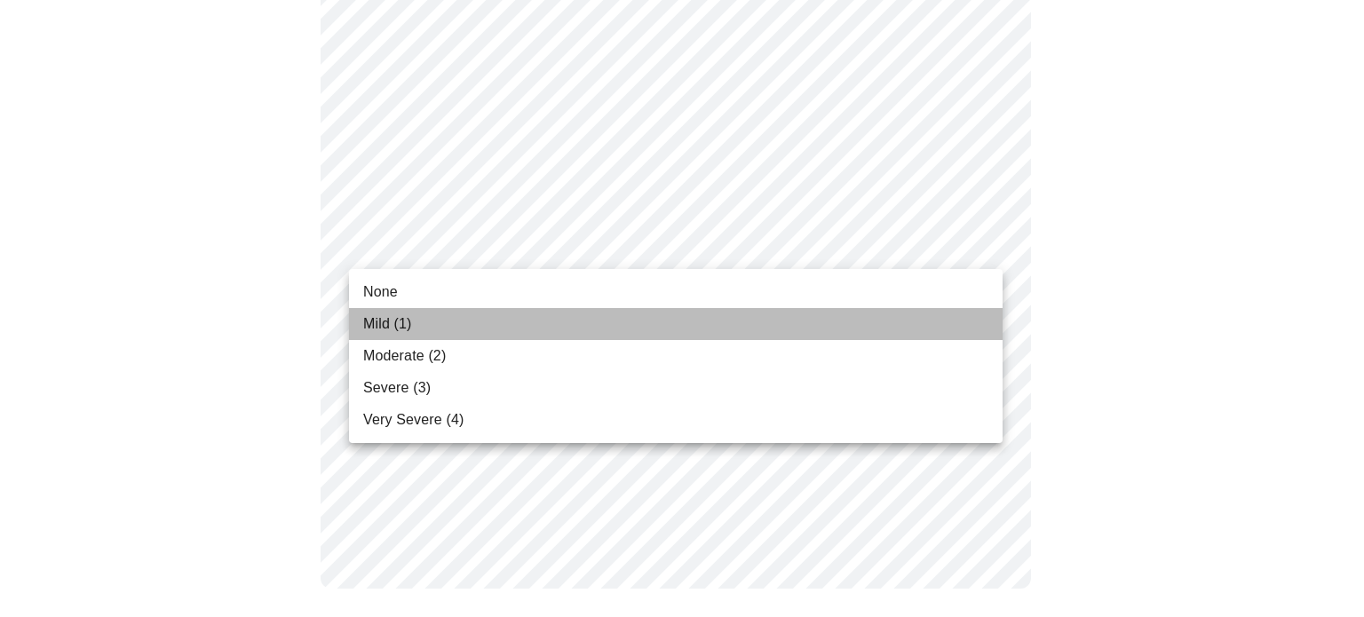
click at [522, 321] on li "Mild (1)" at bounding box center [676, 324] width 654 height 32
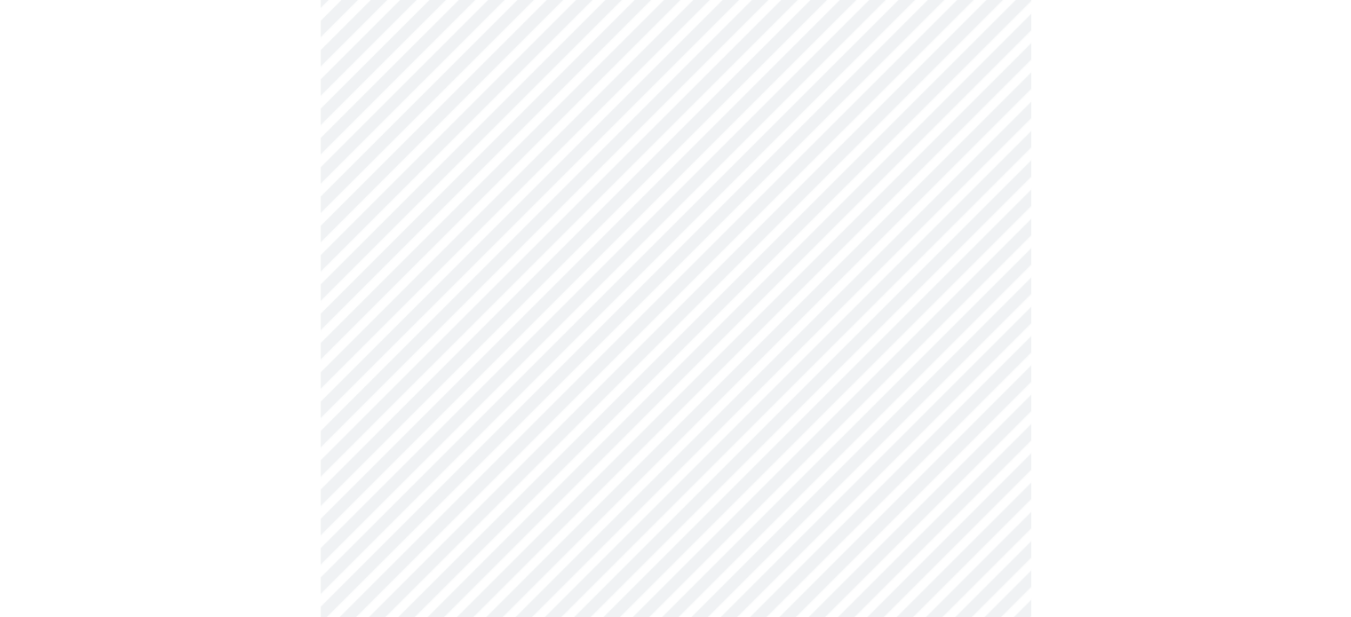
scroll to position [735, 0]
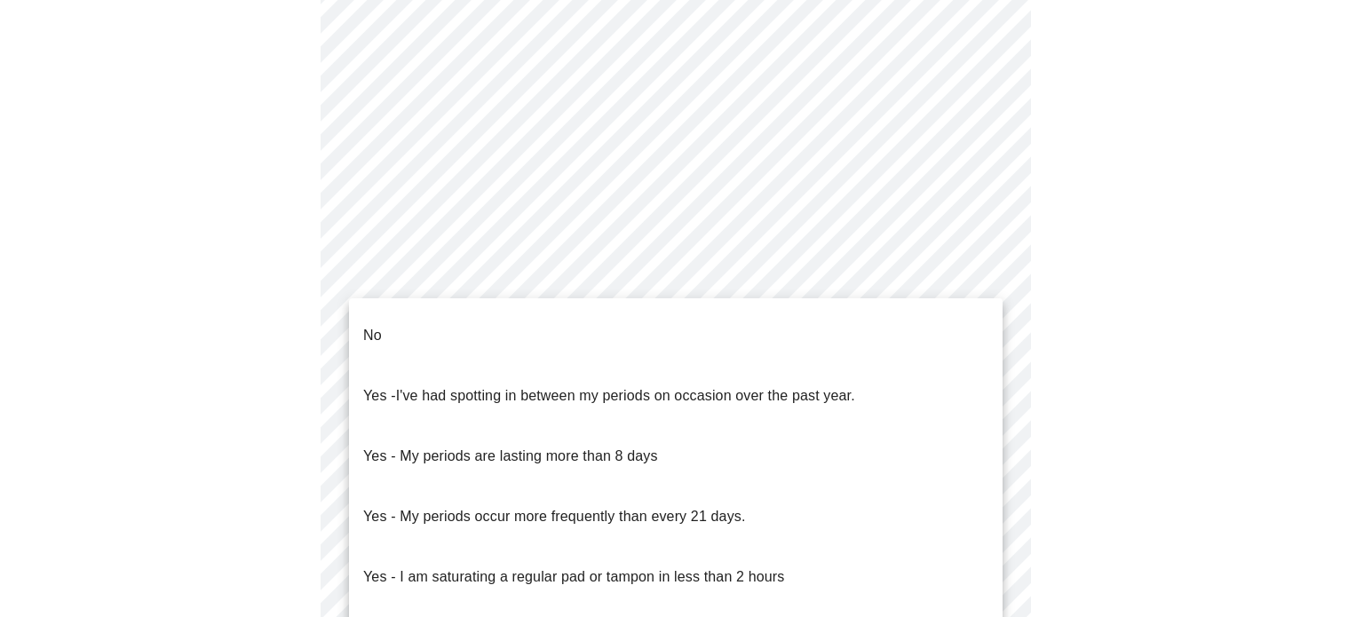
click at [849, 266] on body "MyMenopauseRx Appointments Messaging Labs Uploads Medications Community Refer a…" at bounding box center [682, 111] width 1350 height 1679
click at [1043, 191] on div at bounding box center [682, 308] width 1364 height 617
click at [766, 279] on body "MyMenopauseRx Appointments Messaging Labs Uploads Medications Community Refer a…" at bounding box center [682, 111] width 1350 height 1679
click at [369, 344] on span "No" at bounding box center [372, 336] width 19 height 50
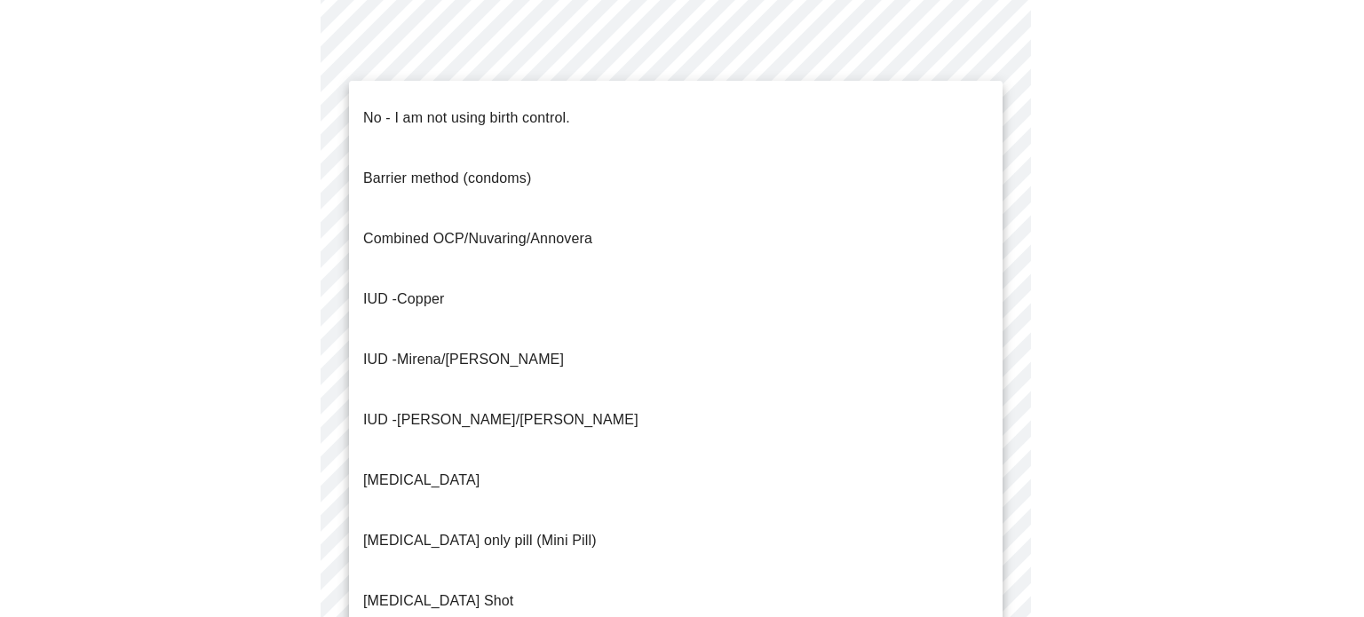
click at [679, 410] on body "MyMenopauseRx Appointments Messaging Labs Uploads Medications Community Refer a…" at bounding box center [682, 106] width 1350 height 1669
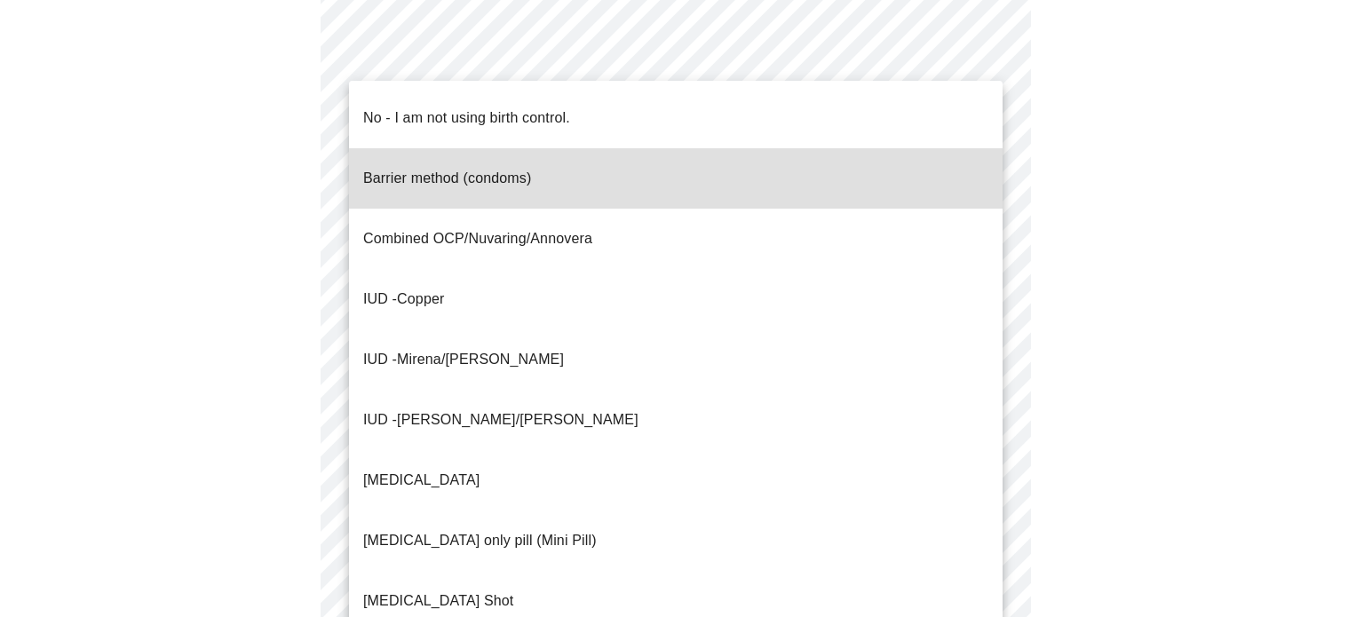
click at [1200, 335] on div at bounding box center [682, 308] width 1364 height 617
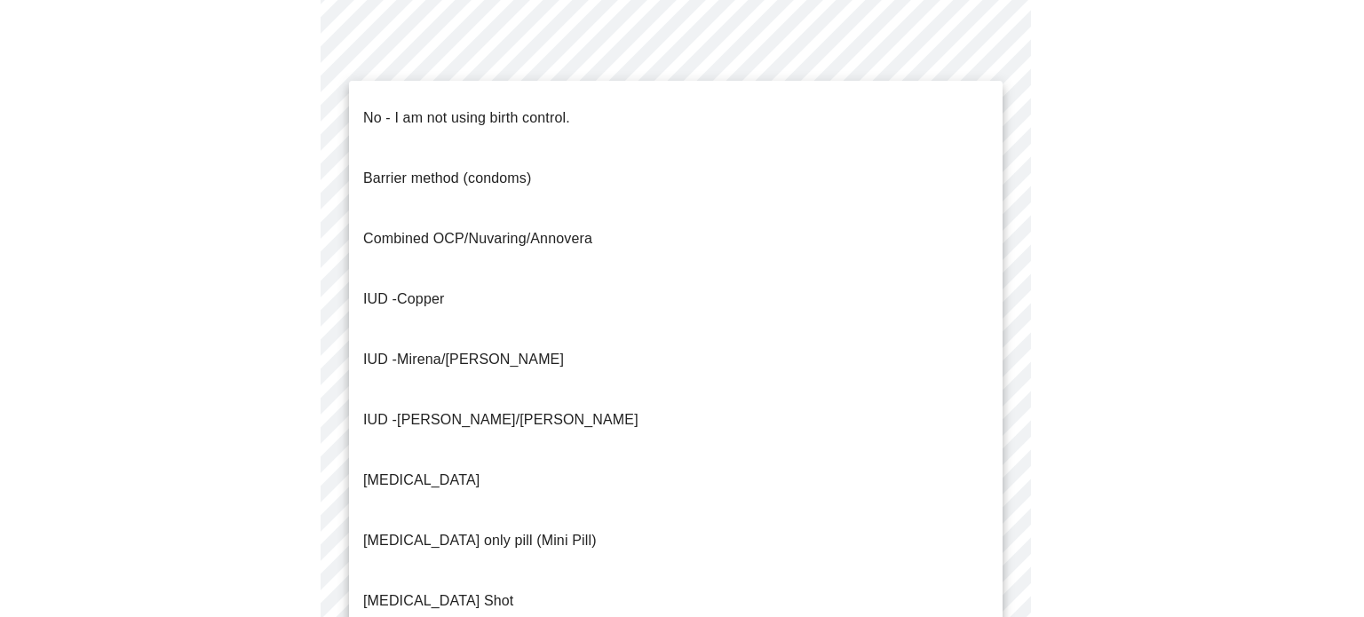
click at [1119, 255] on div at bounding box center [682, 308] width 1364 height 617
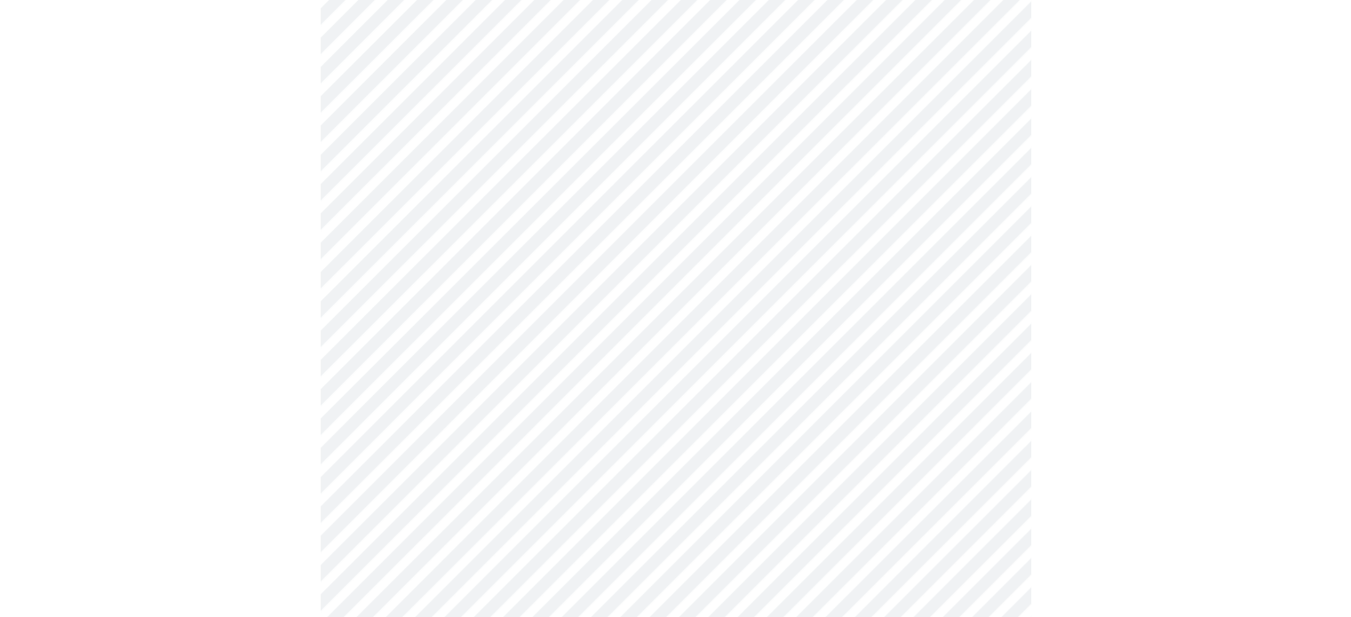
scroll to position [923, 0]
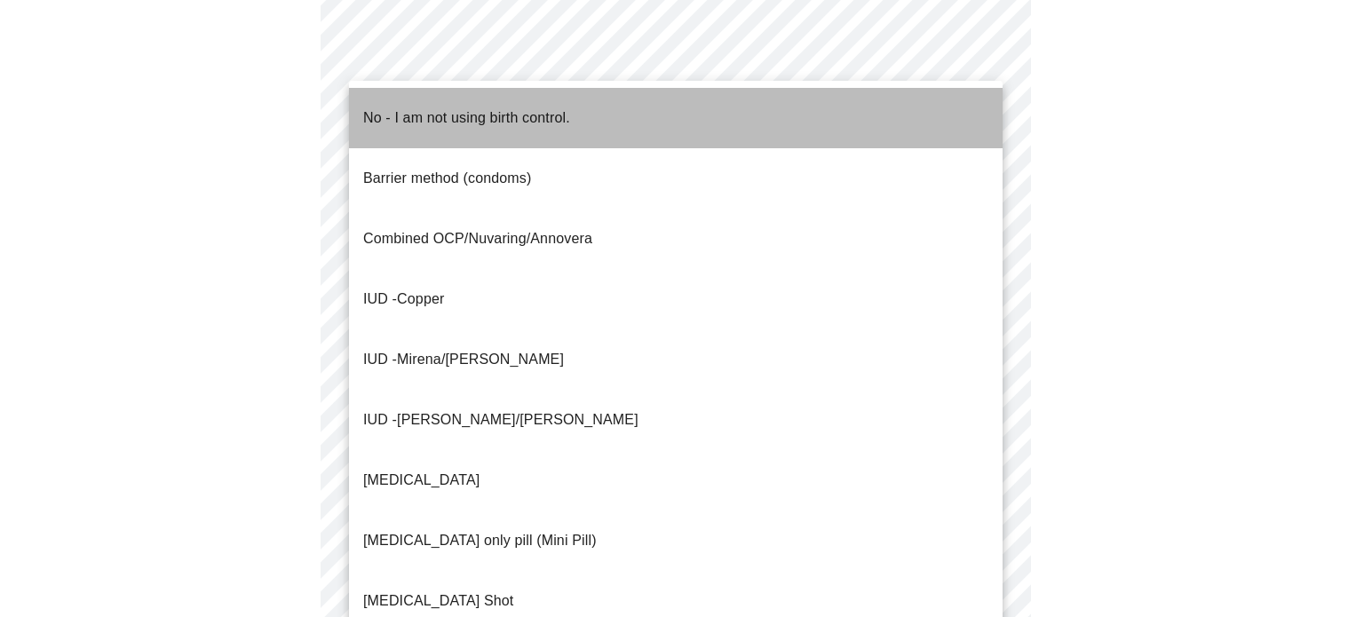
click at [504, 123] on span "No - I am not using birth control." at bounding box center [466, 118] width 207 height 50
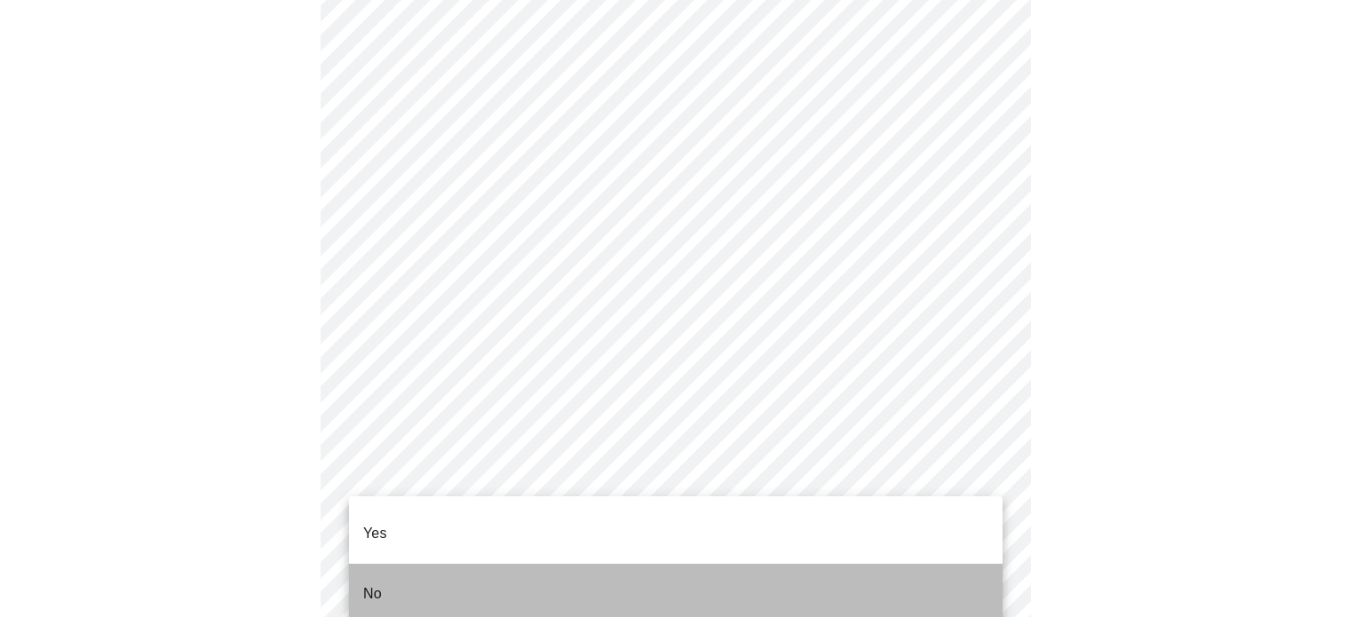
click at [455, 564] on li "No" at bounding box center [676, 594] width 654 height 60
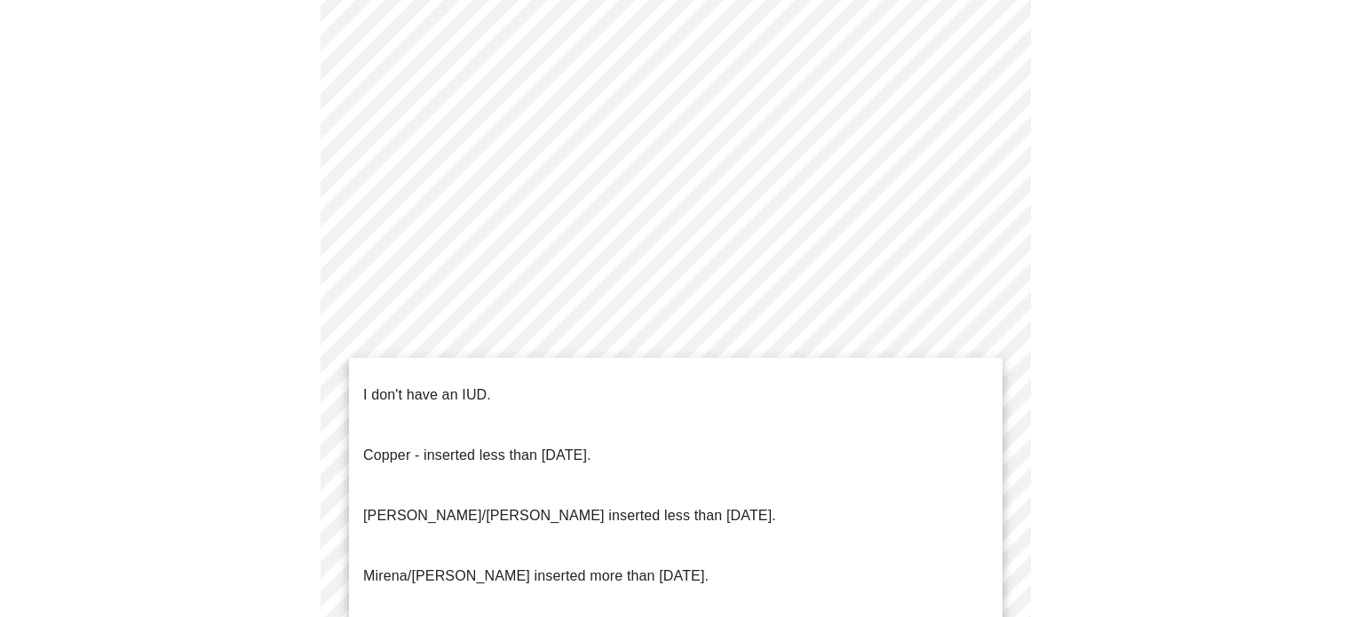
click at [710, 400] on li "I don't have an IUD." at bounding box center [676, 395] width 654 height 60
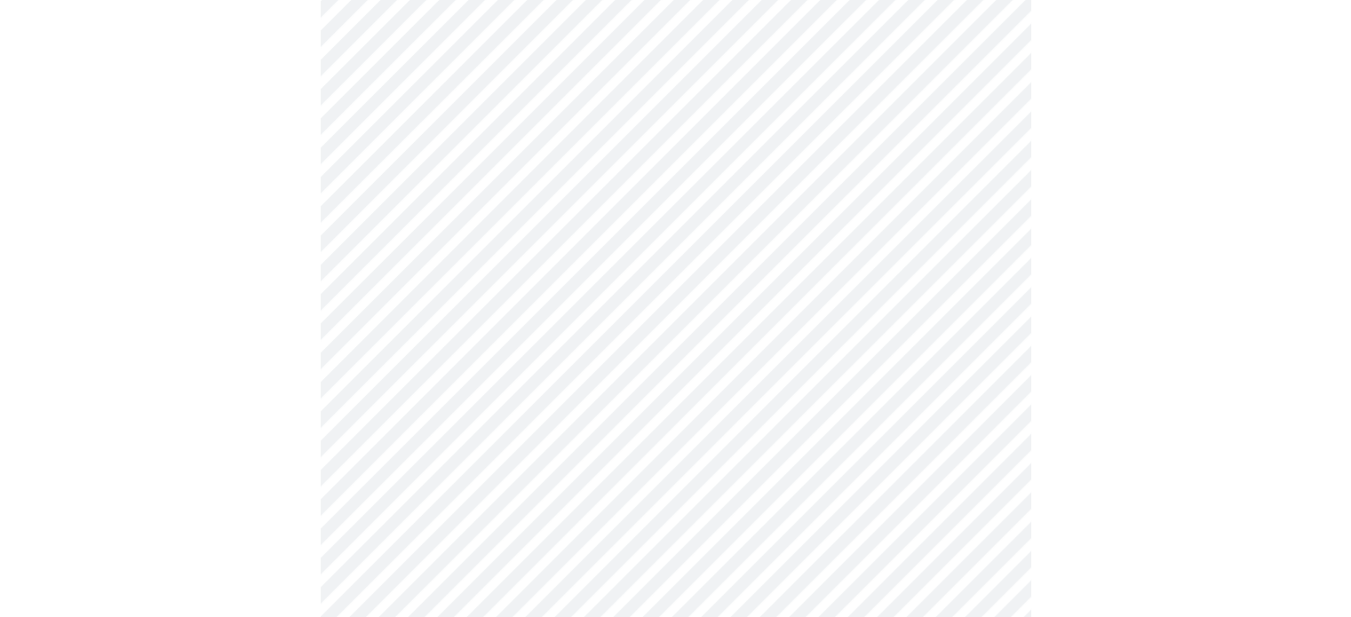
scroll to position [229, 0]
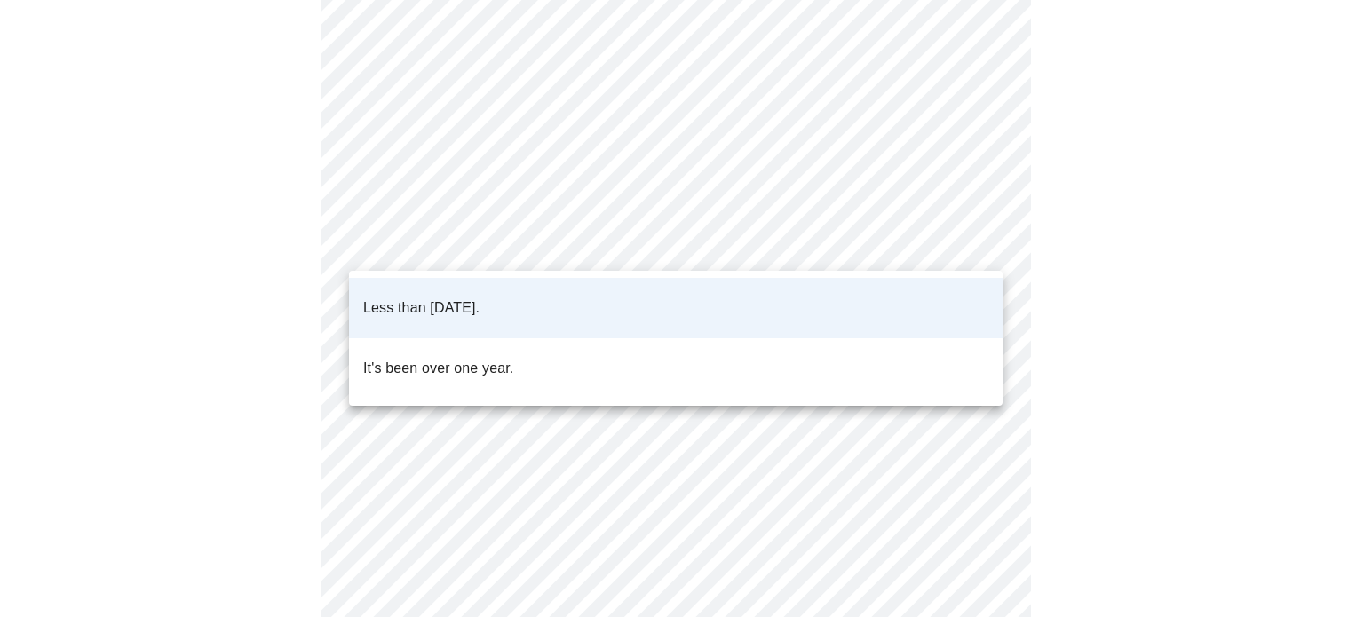
click at [984, 236] on body "MyMenopauseRx Appointments Messaging Labs Uploads Medications Community Refer a…" at bounding box center [682, 351] width 1350 height 1147
click at [1098, 237] on div at bounding box center [682, 308] width 1364 height 617
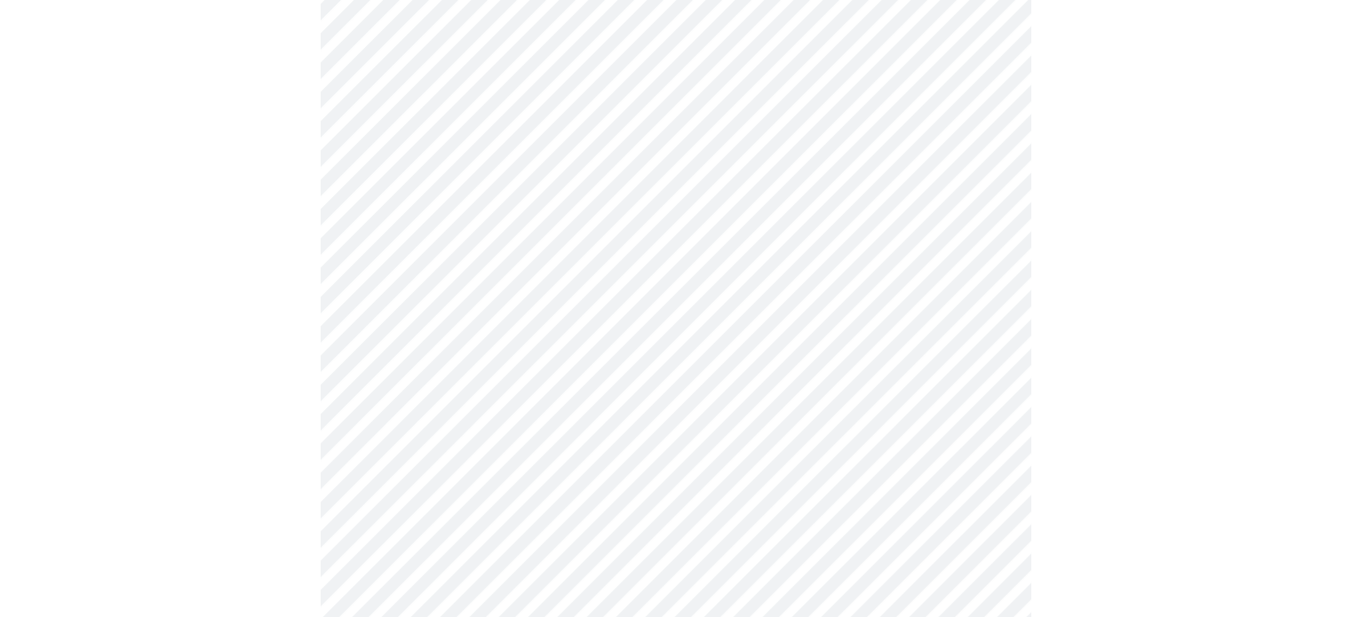
scroll to position [391, 0]
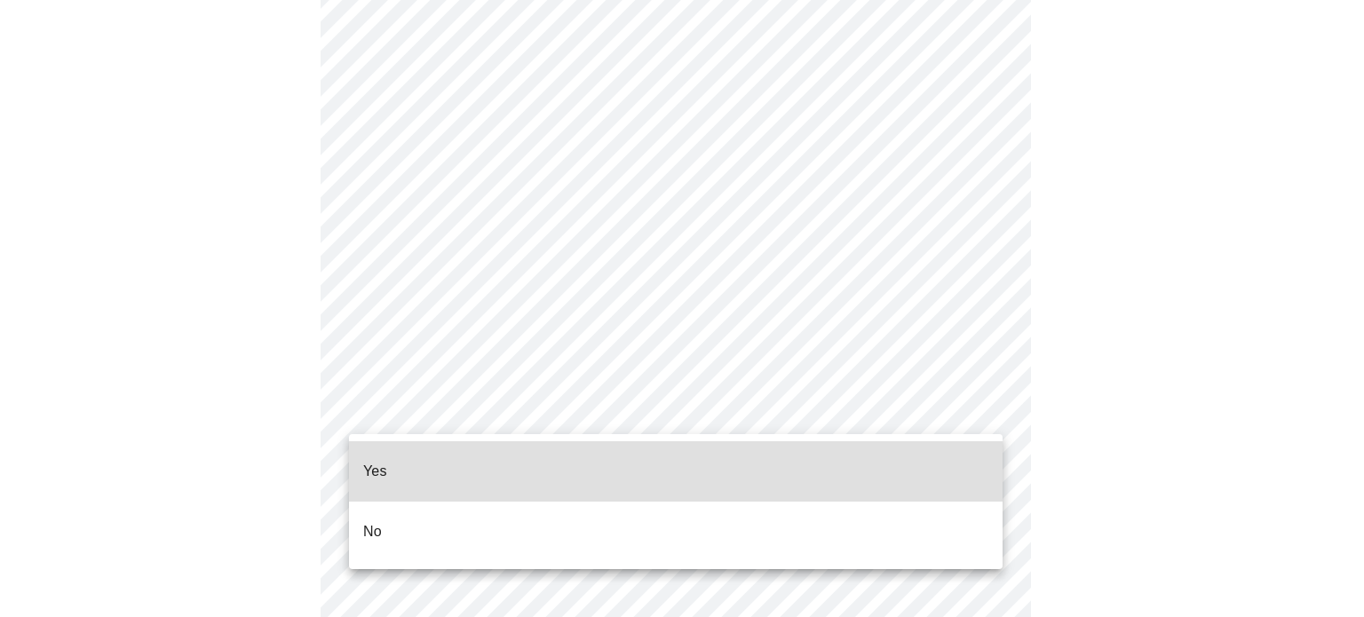
click at [535, 452] on li "Yes" at bounding box center [676, 471] width 654 height 60
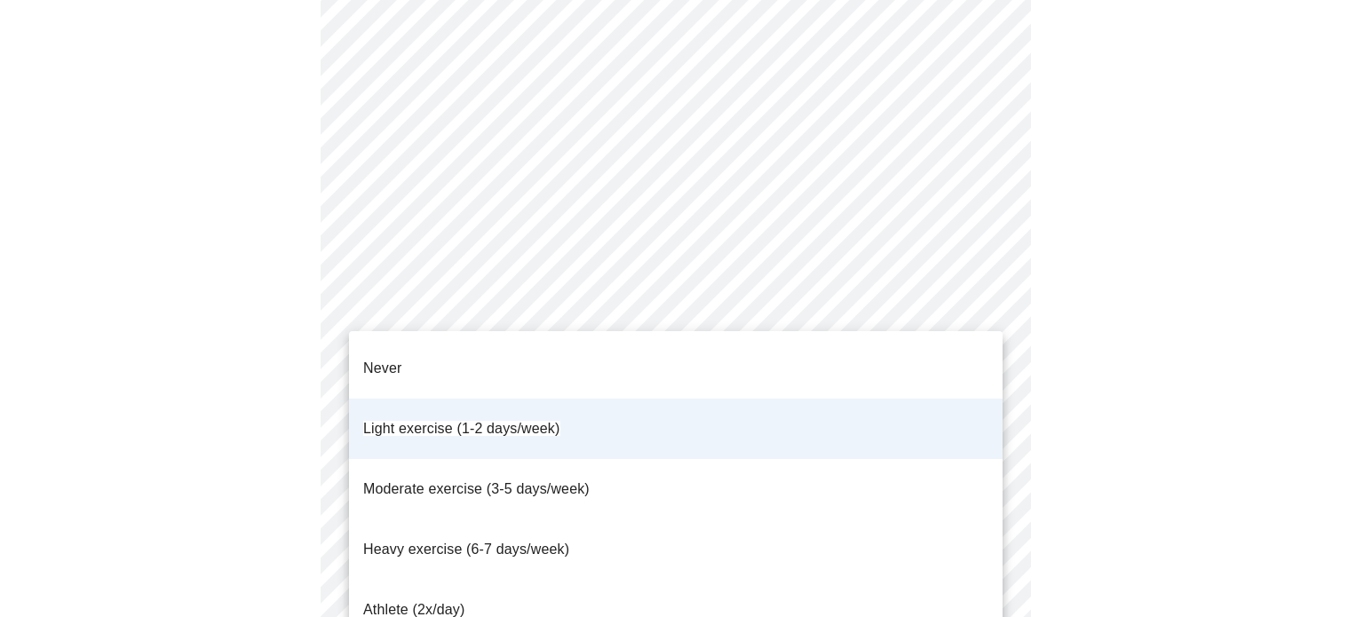
click at [232, 407] on div at bounding box center [682, 308] width 1364 height 617
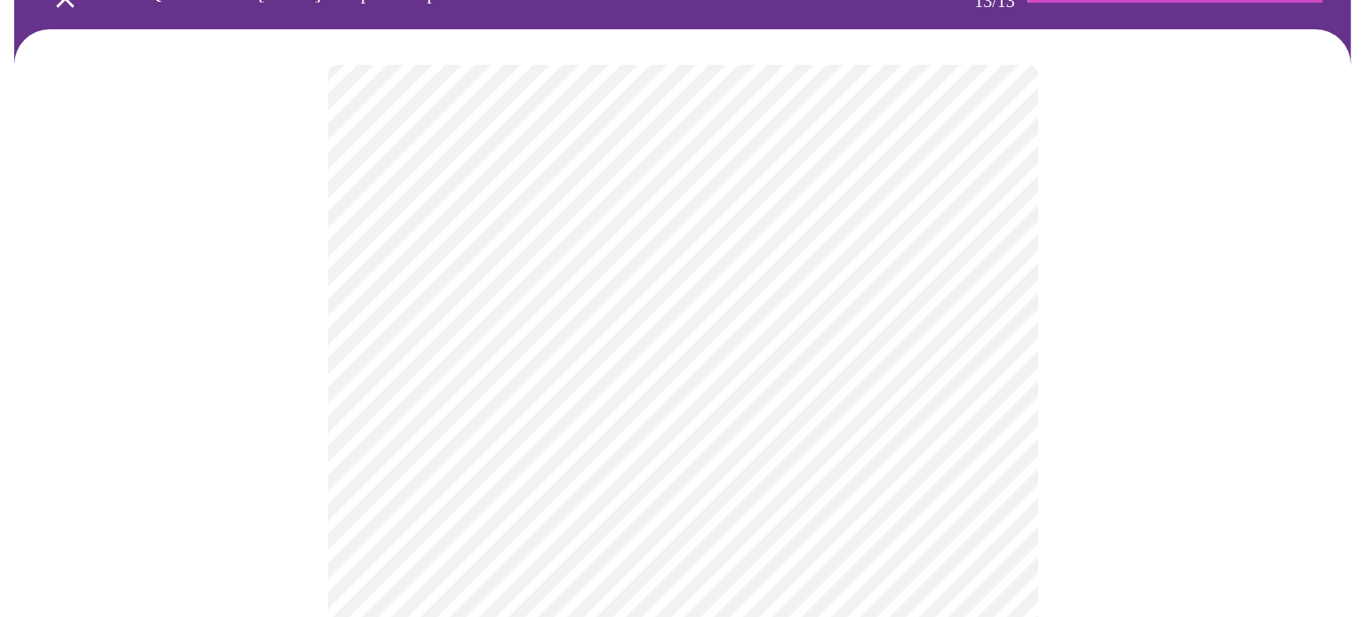
scroll to position [102, 0]
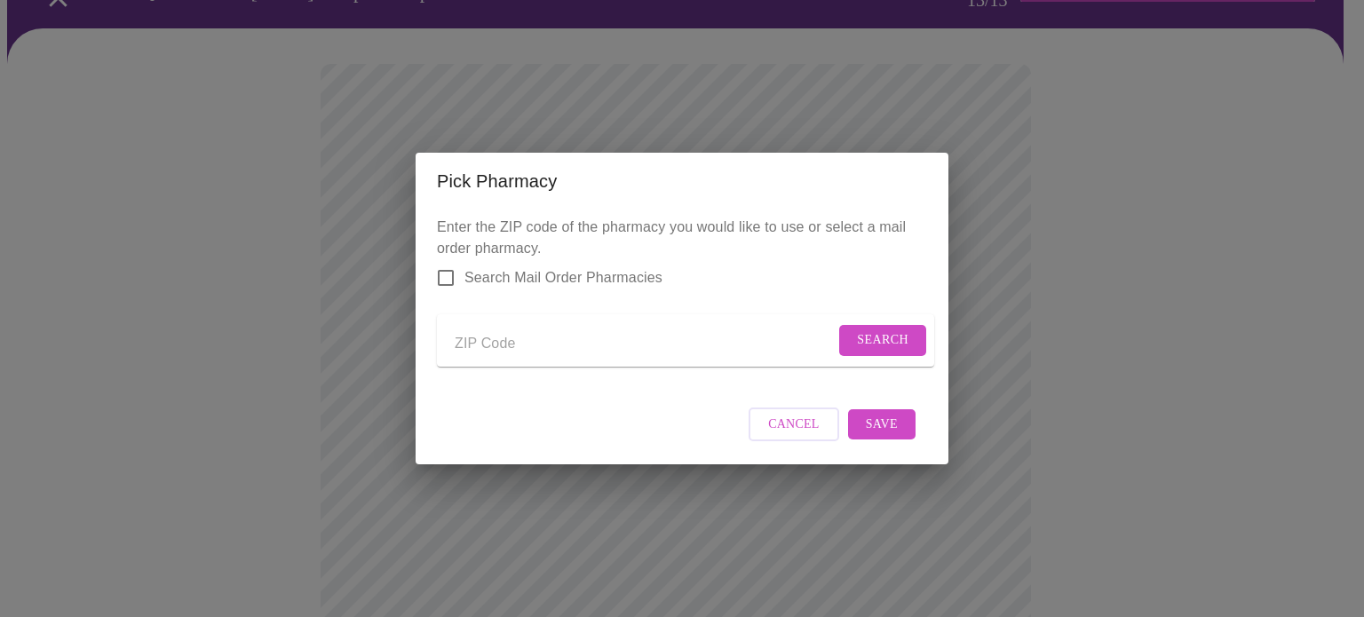
click at [486, 341] on input "Send a message to your care team" at bounding box center [645, 343] width 380 height 28
type input "70448"
click at [863, 335] on span "Search" at bounding box center [883, 340] width 52 height 22
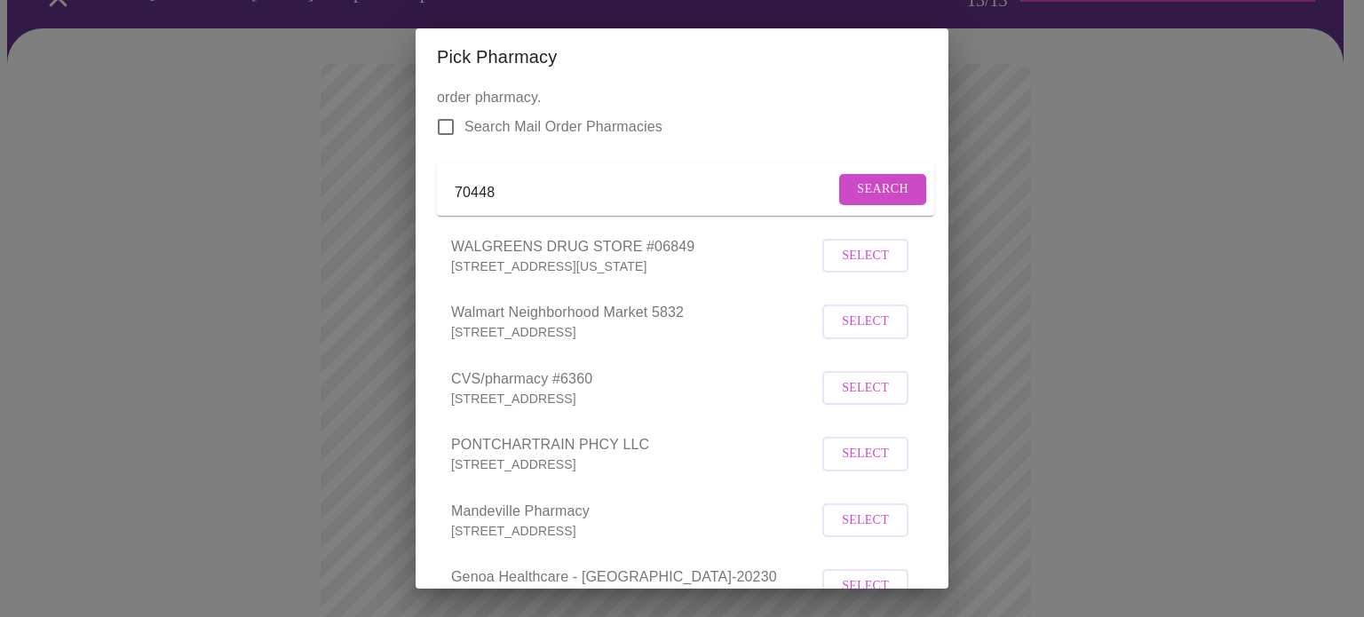
scroll to position [0, 0]
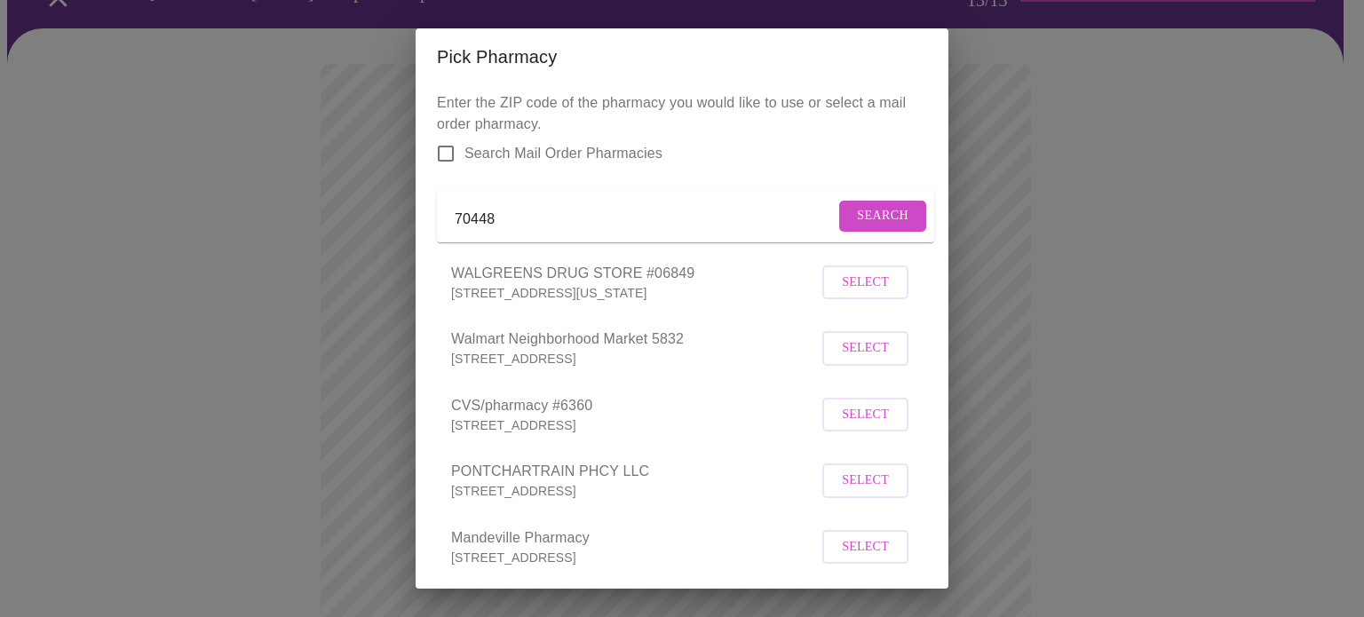
click at [451, 163] on input "Search Mail Order Pharmacies" at bounding box center [445, 153] width 37 height 37
checkbox input "true"
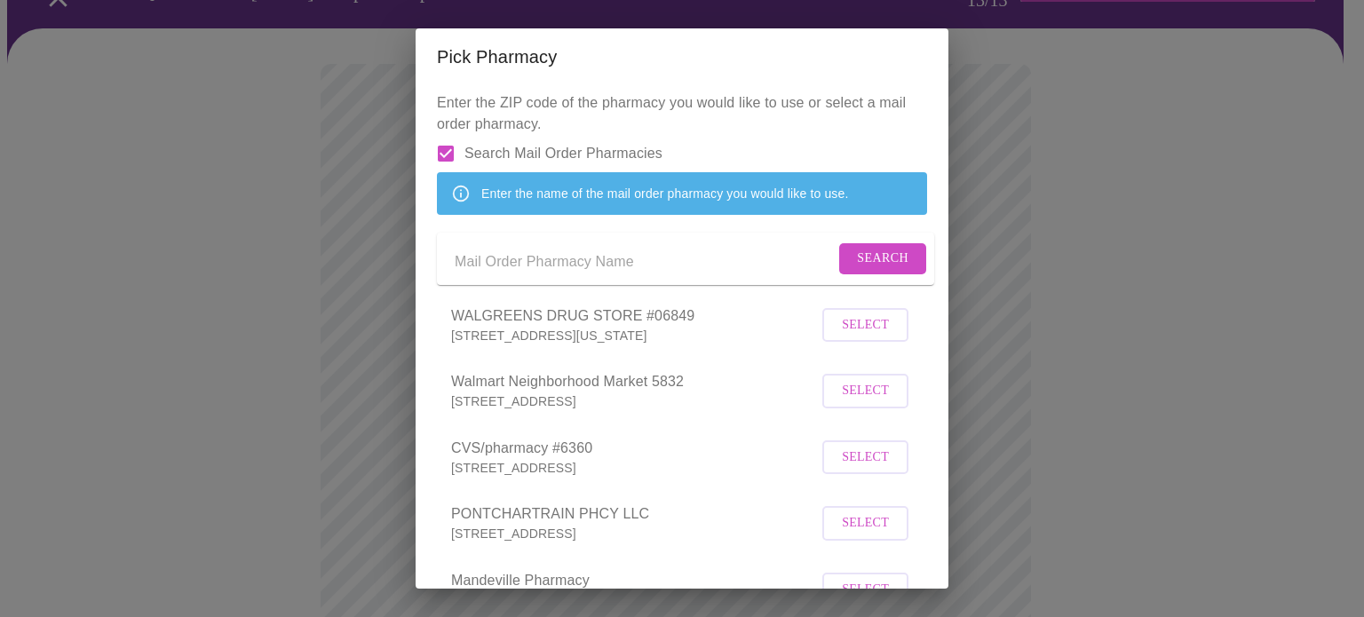
click at [712, 276] on input "Send a message to your care team" at bounding box center [645, 262] width 380 height 28
type input "c and c drugs"
click at [884, 270] on span "Search" at bounding box center [883, 259] width 52 height 22
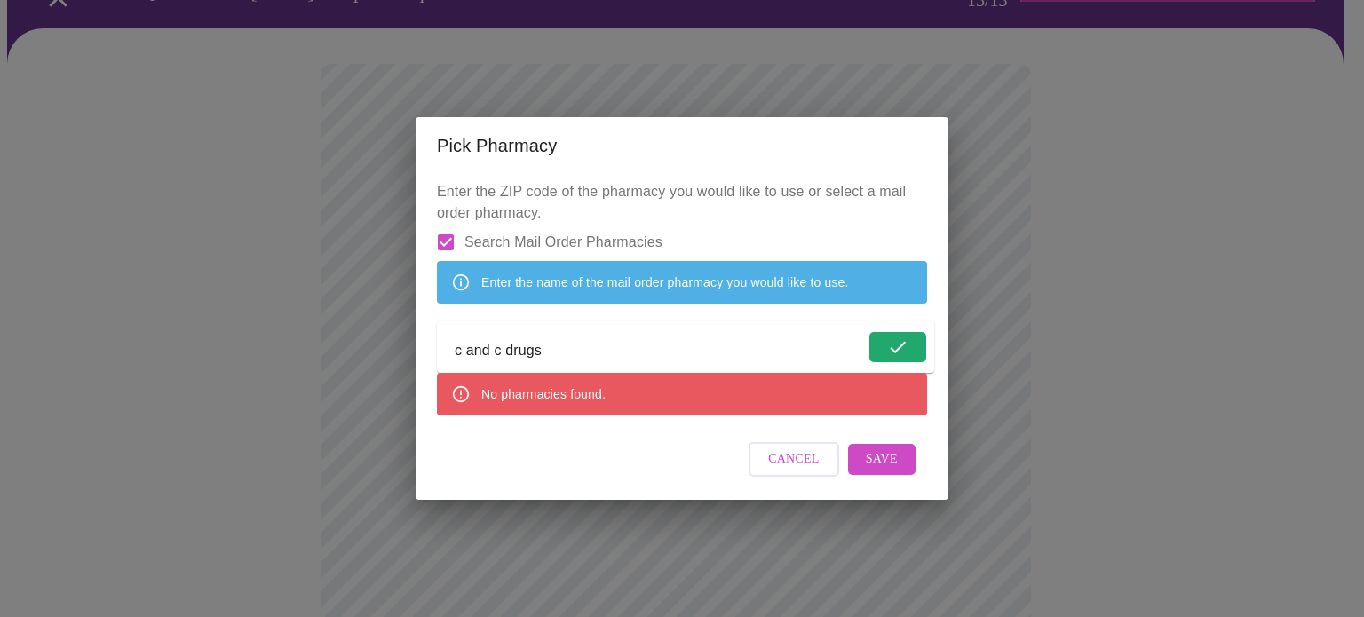
click at [781, 471] on span "Cancel" at bounding box center [794, 459] width 52 height 22
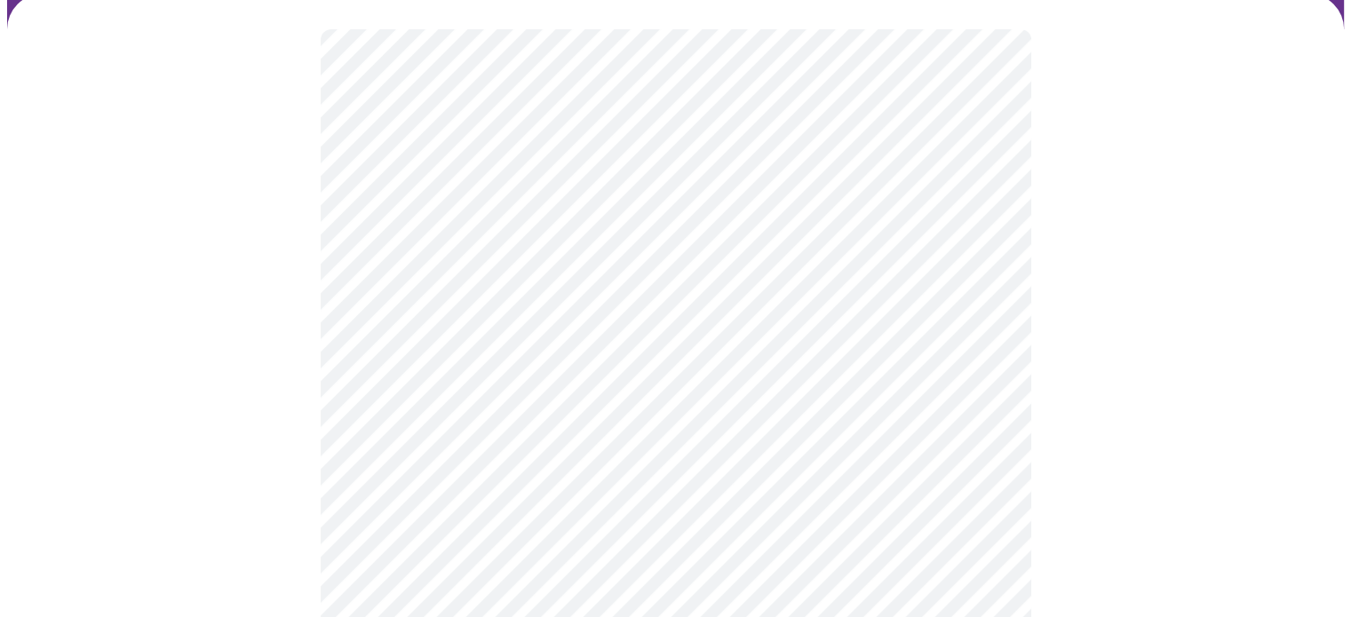
scroll to position [136, 0]
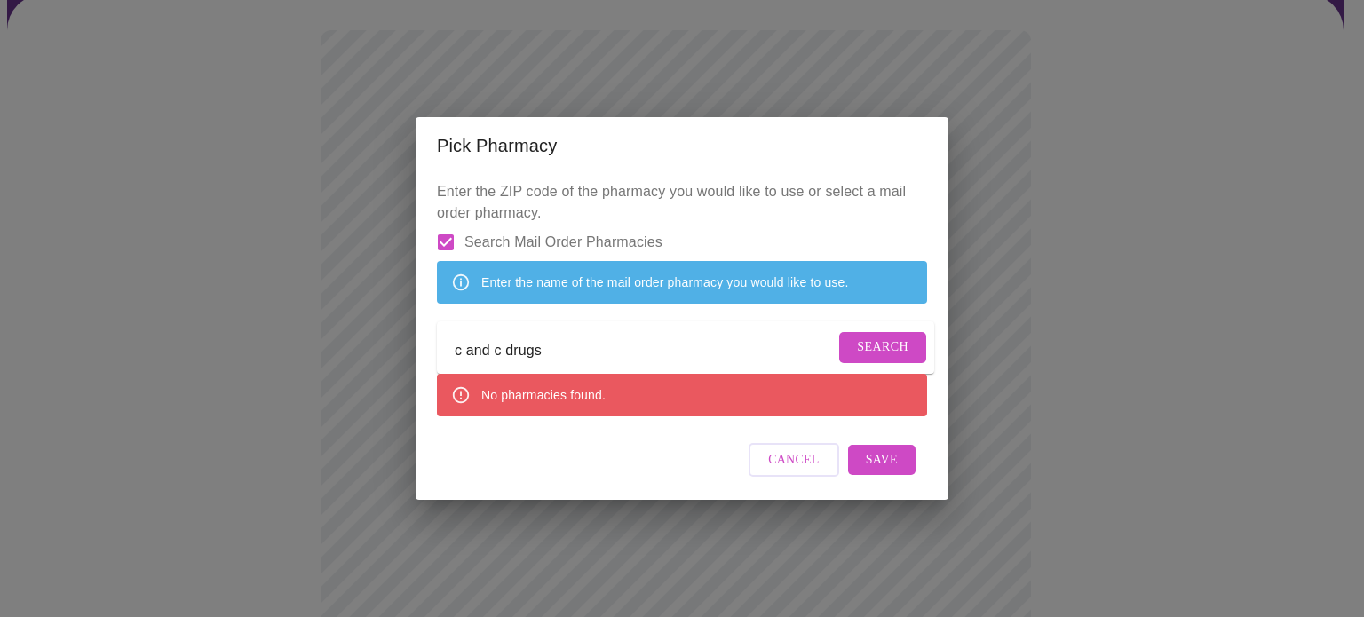
click at [784, 472] on span "Cancel" at bounding box center [794, 460] width 52 height 22
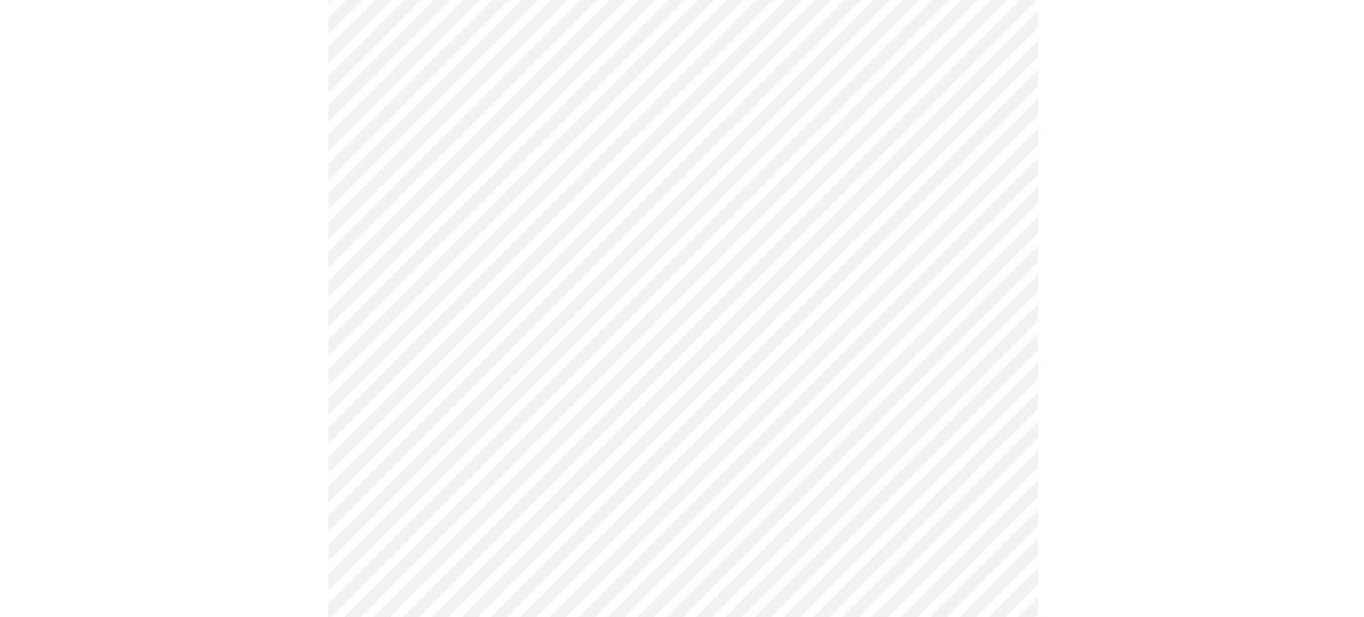
scroll to position [181, 0]
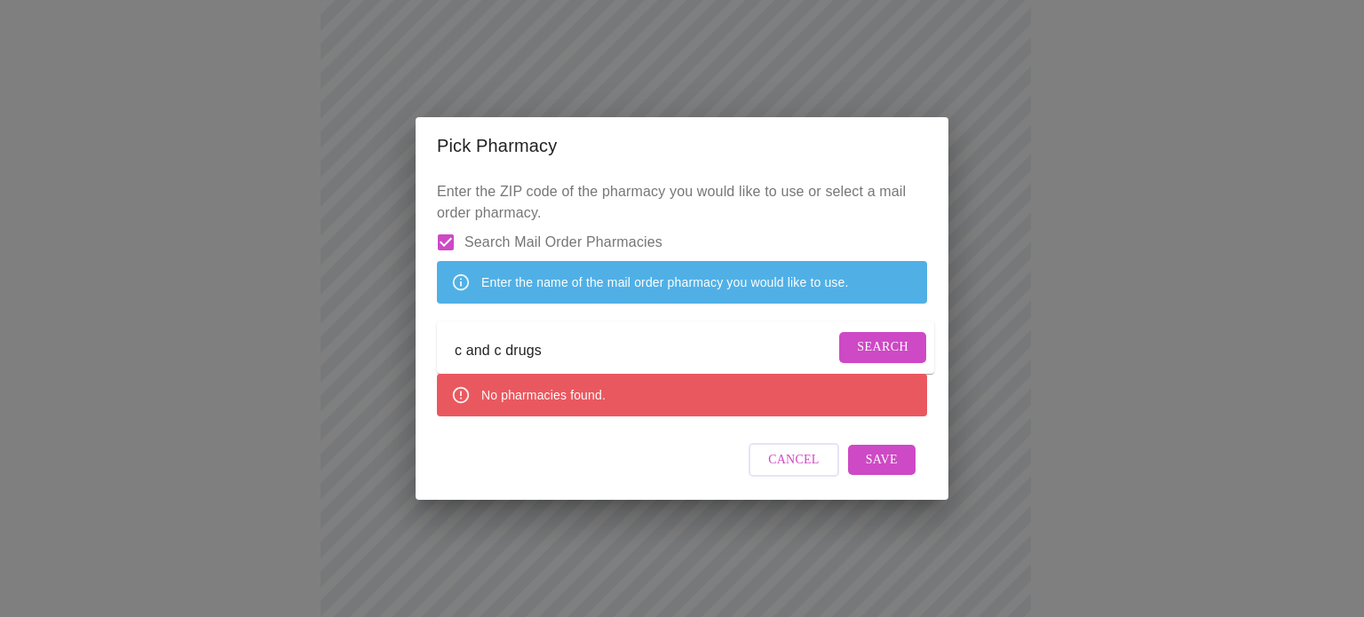
click at [442, 225] on input "Search Mail Order Pharmacies" at bounding box center [445, 242] width 37 height 37
checkbox input "false"
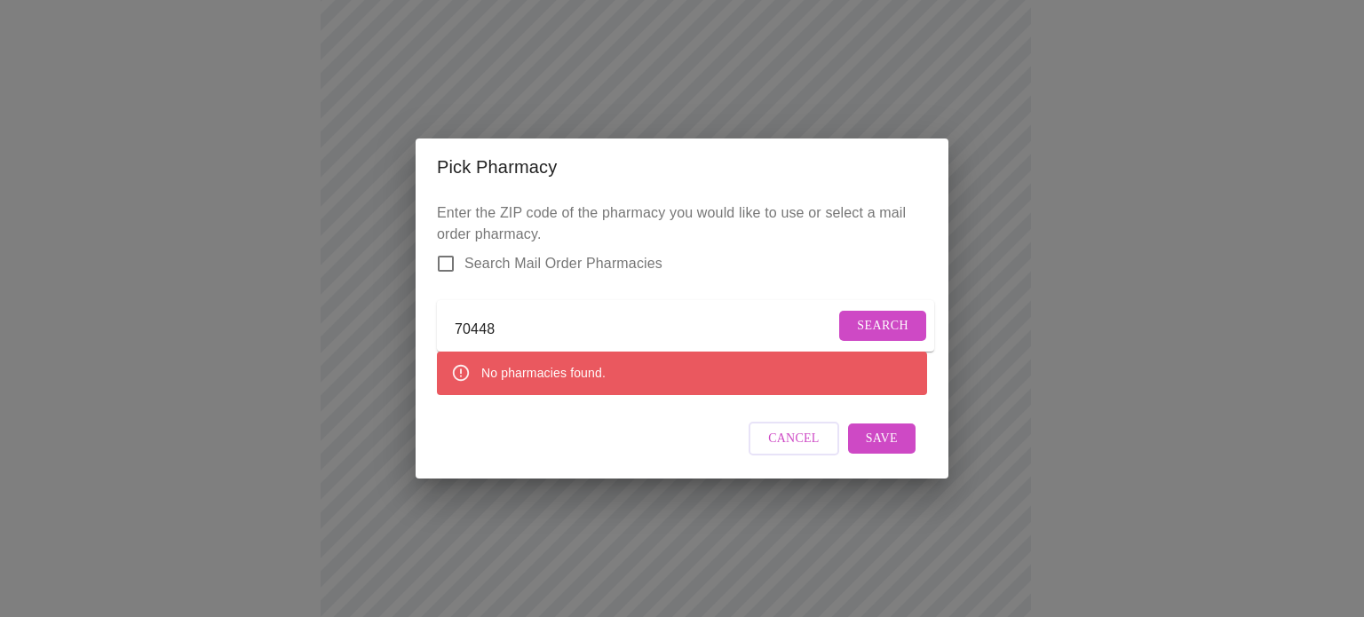
click at [475, 329] on input "70448" at bounding box center [645, 329] width 380 height 28
click at [877, 321] on span "Search" at bounding box center [883, 326] width 52 height 22
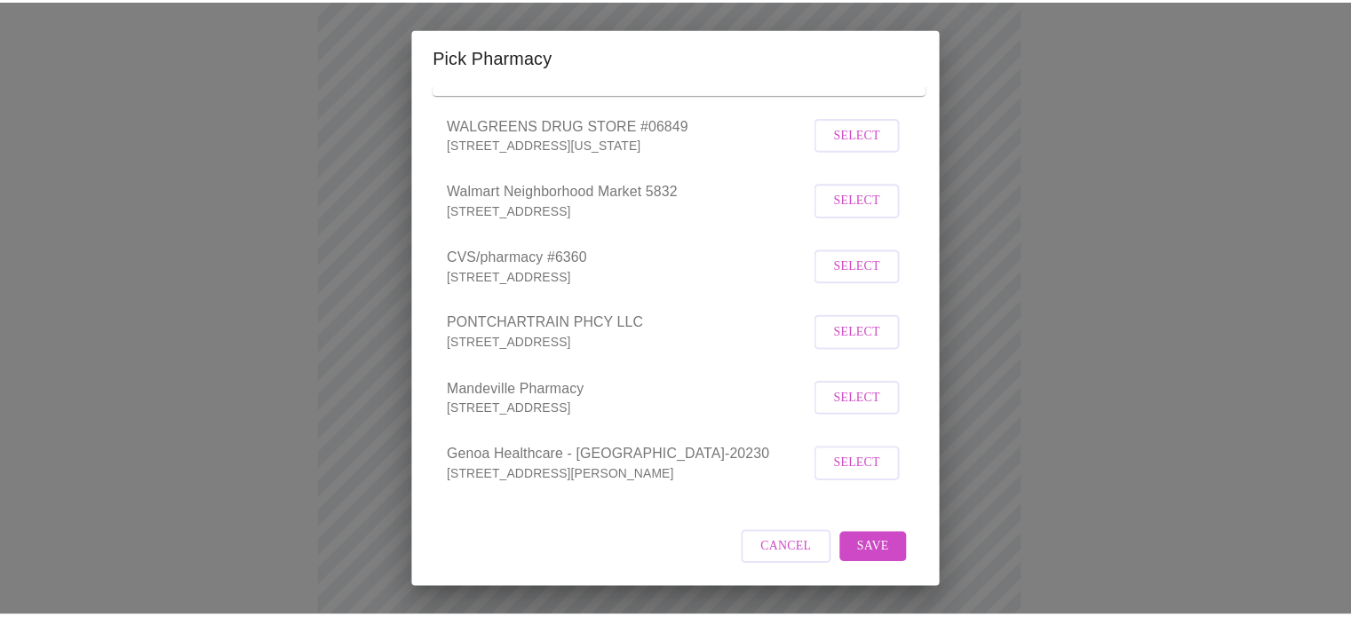
scroll to position [168, 0]
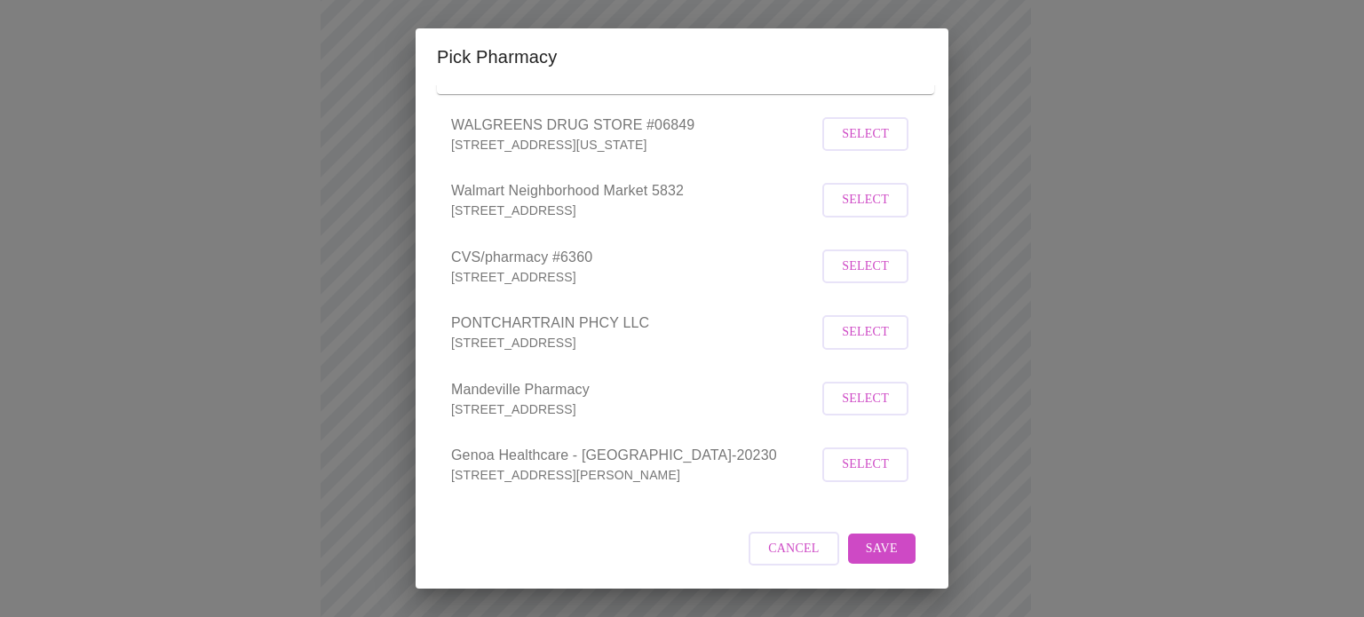
click at [772, 547] on span "Cancel" at bounding box center [794, 549] width 52 height 22
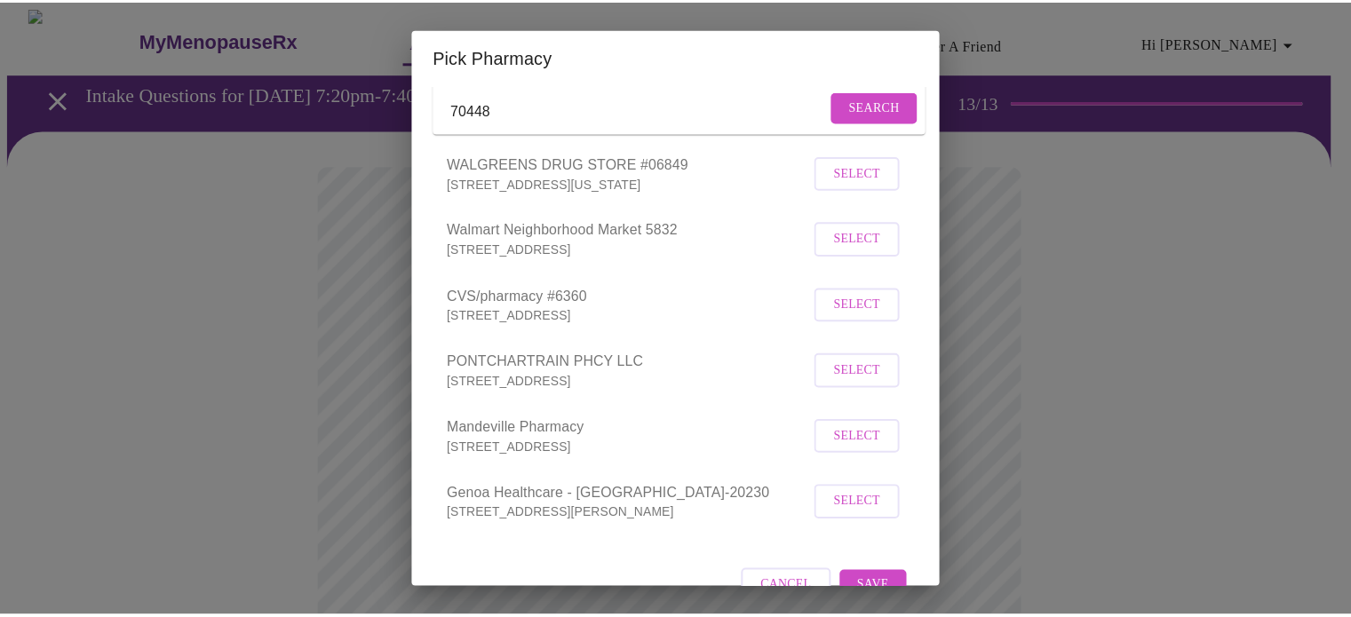
scroll to position [0, 0]
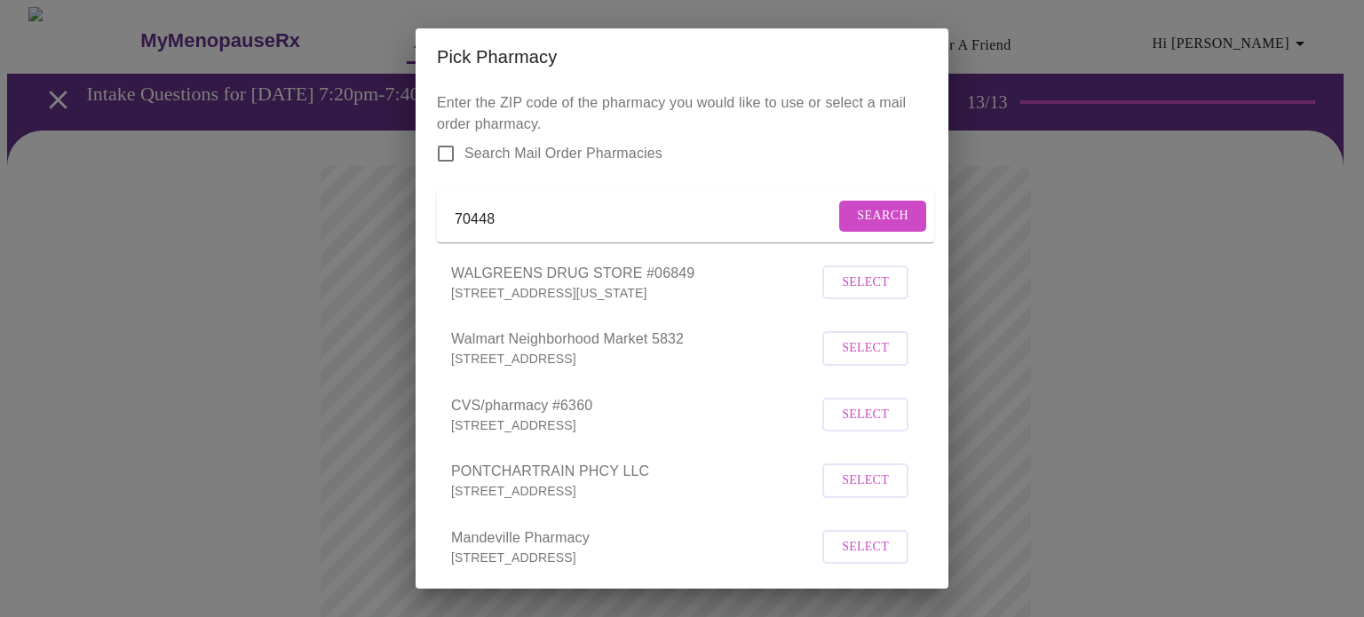
click at [270, 448] on div "Pick Pharmacy Enter the ZIP code of the pharmacy you would like to use or selec…" at bounding box center [682, 308] width 1364 height 617
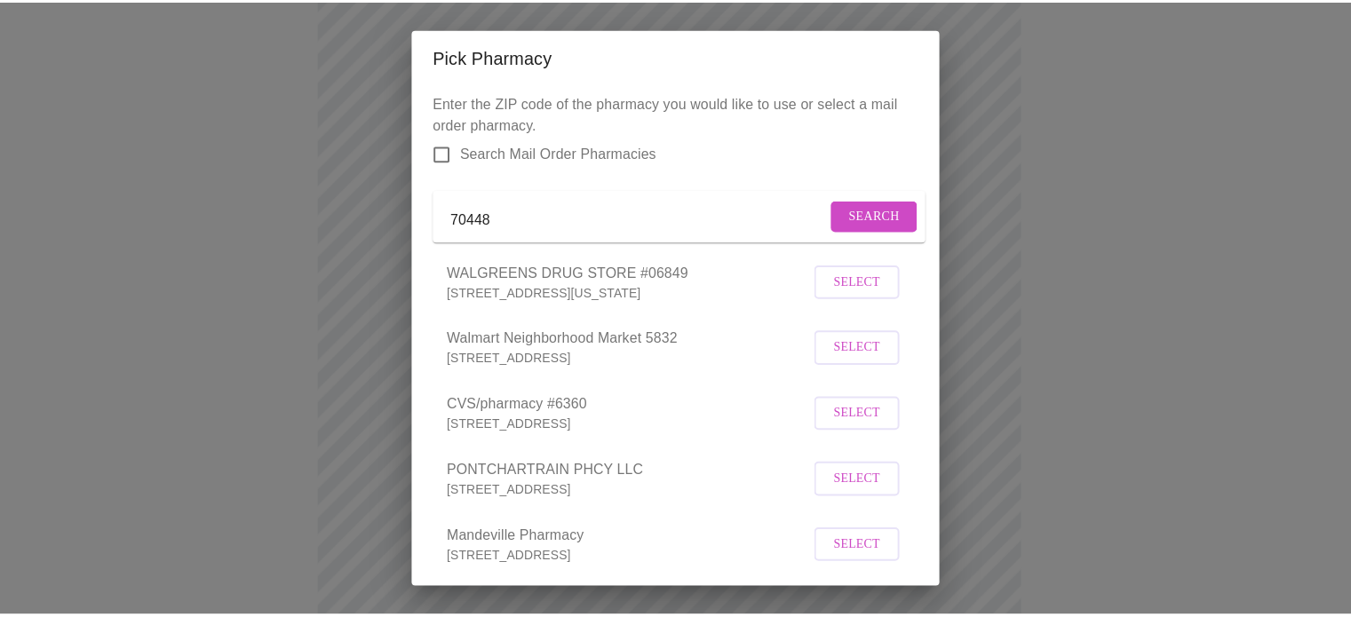
scroll to position [168, 0]
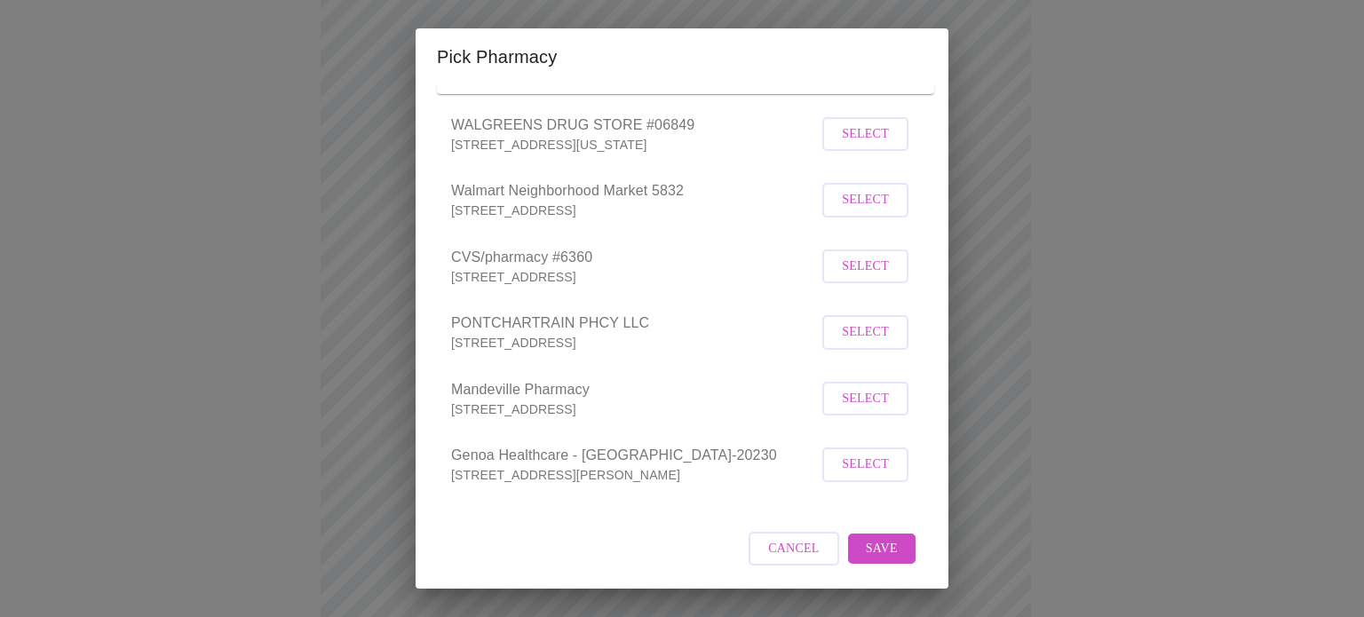
click at [768, 549] on span "Cancel" at bounding box center [794, 549] width 52 height 22
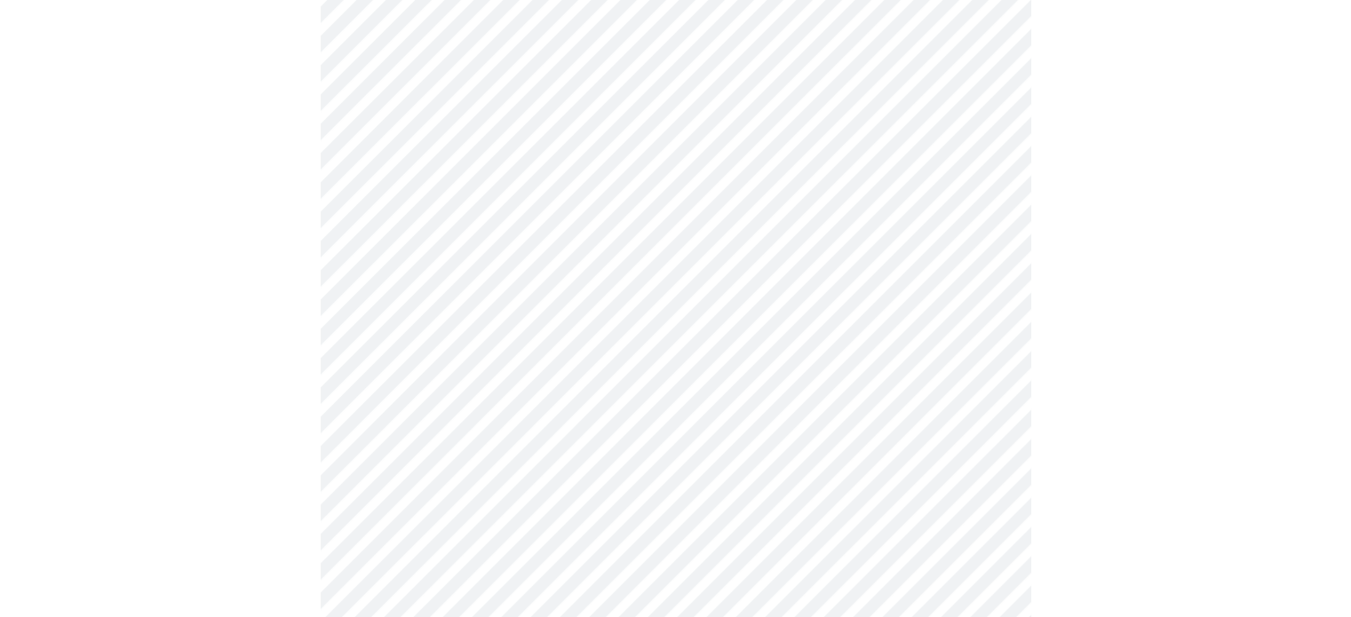
scroll to position [947, 0]
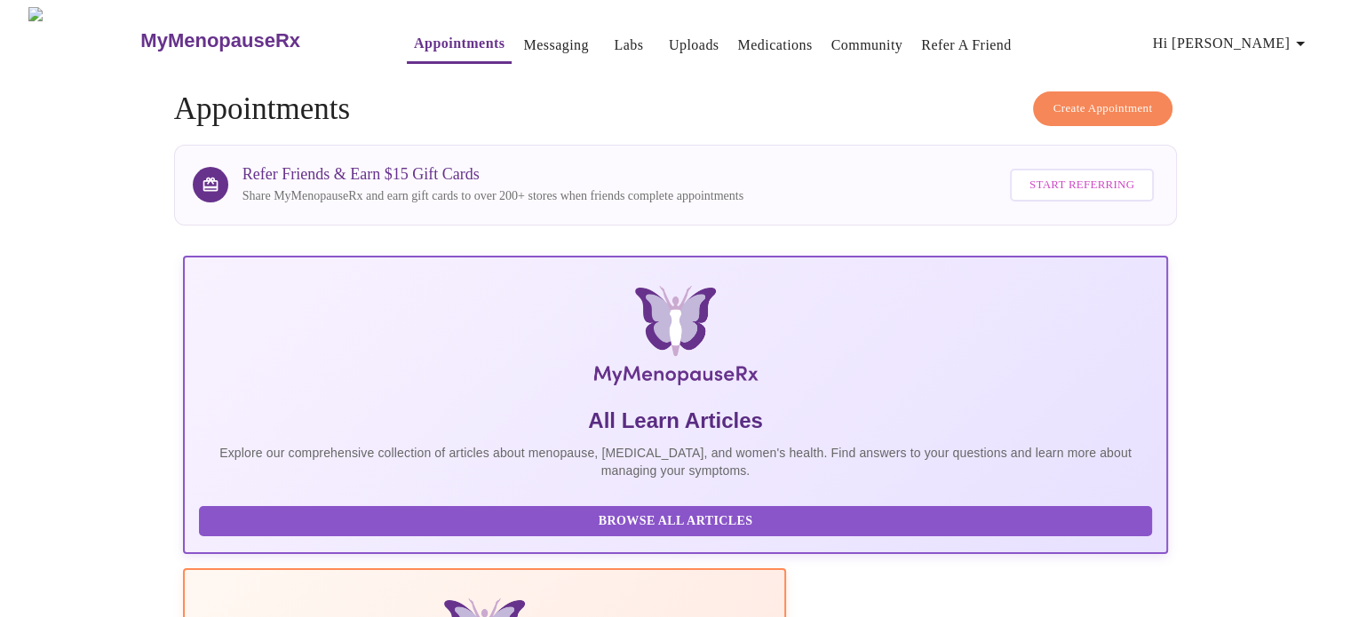
click at [1268, 39] on span "Hi [PERSON_NAME]" at bounding box center [1232, 43] width 158 height 25
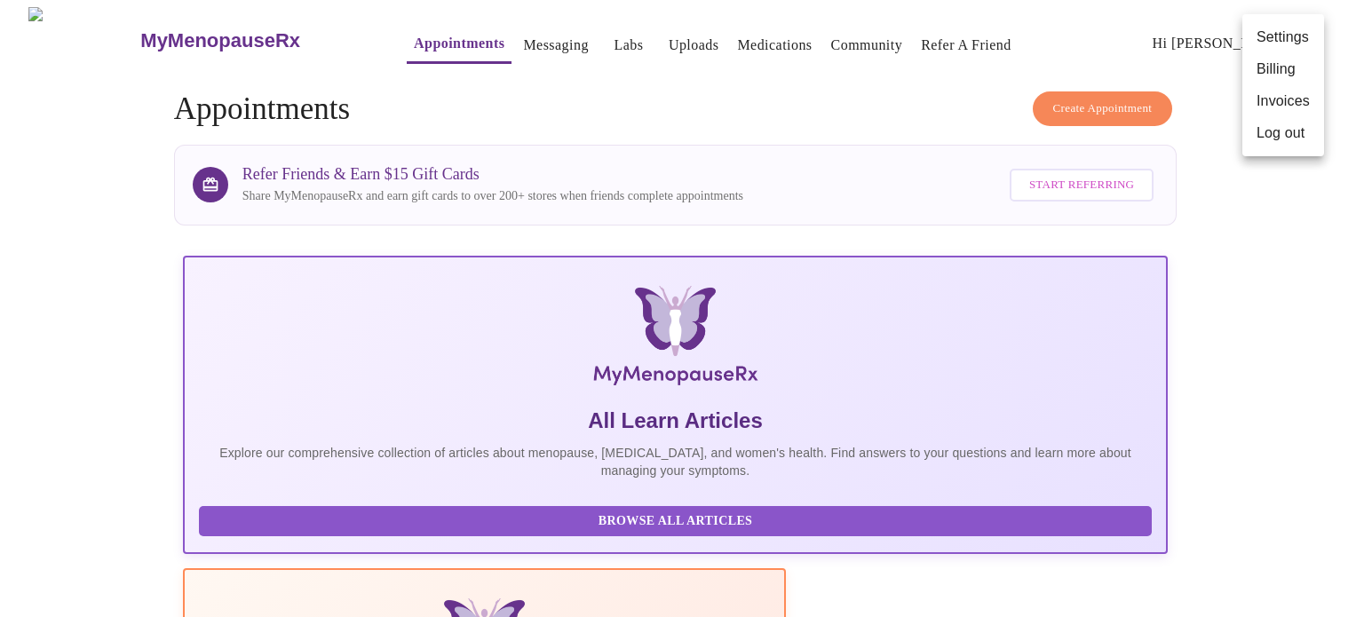
click at [1297, 309] on div at bounding box center [682, 308] width 1364 height 617
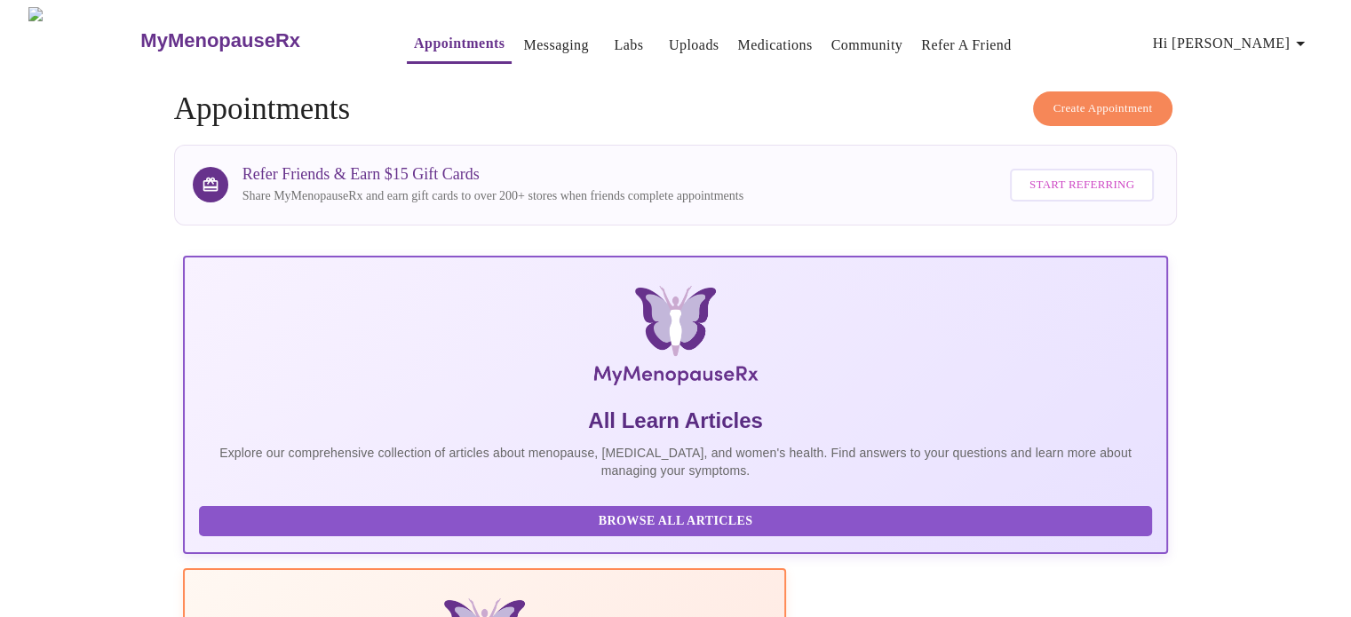
click at [1282, 36] on span "Hi [PERSON_NAME]" at bounding box center [1232, 43] width 158 height 25
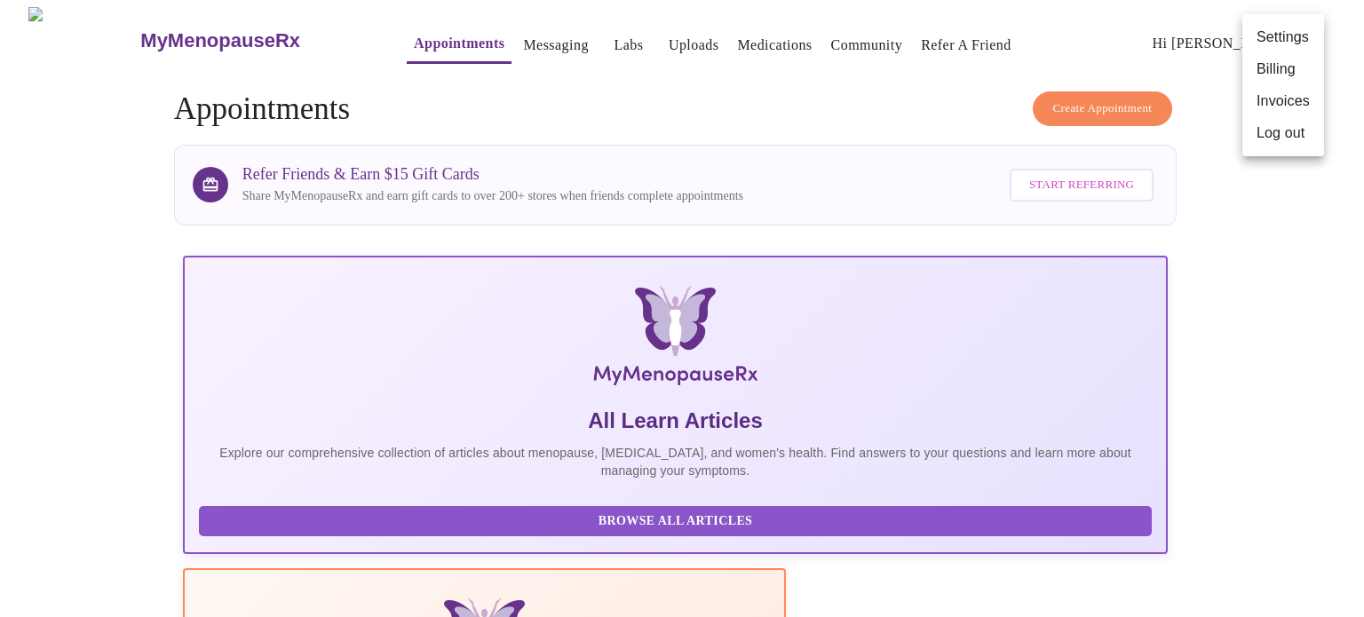
click at [1293, 106] on li "Invoices" at bounding box center [1283, 101] width 82 height 32
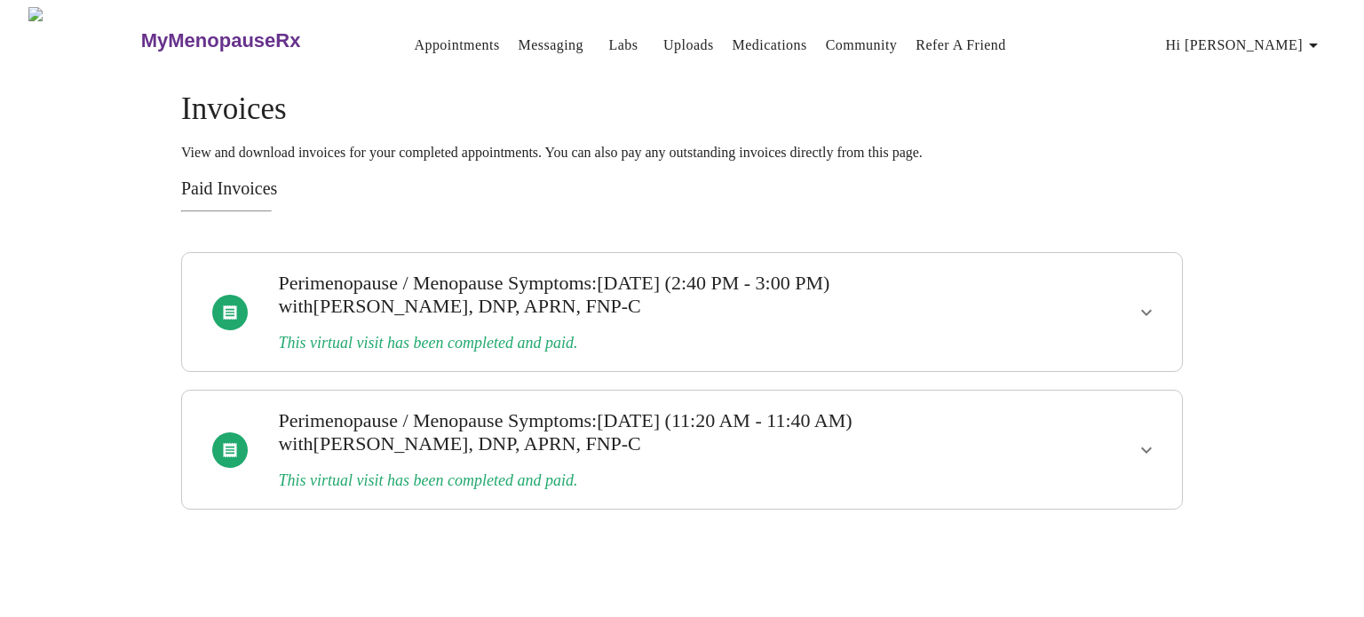
click at [1293, 44] on span "Hi [PERSON_NAME]" at bounding box center [1245, 45] width 158 height 25
click at [1301, 44] on li "Settings" at bounding box center [1297, 38] width 82 height 32
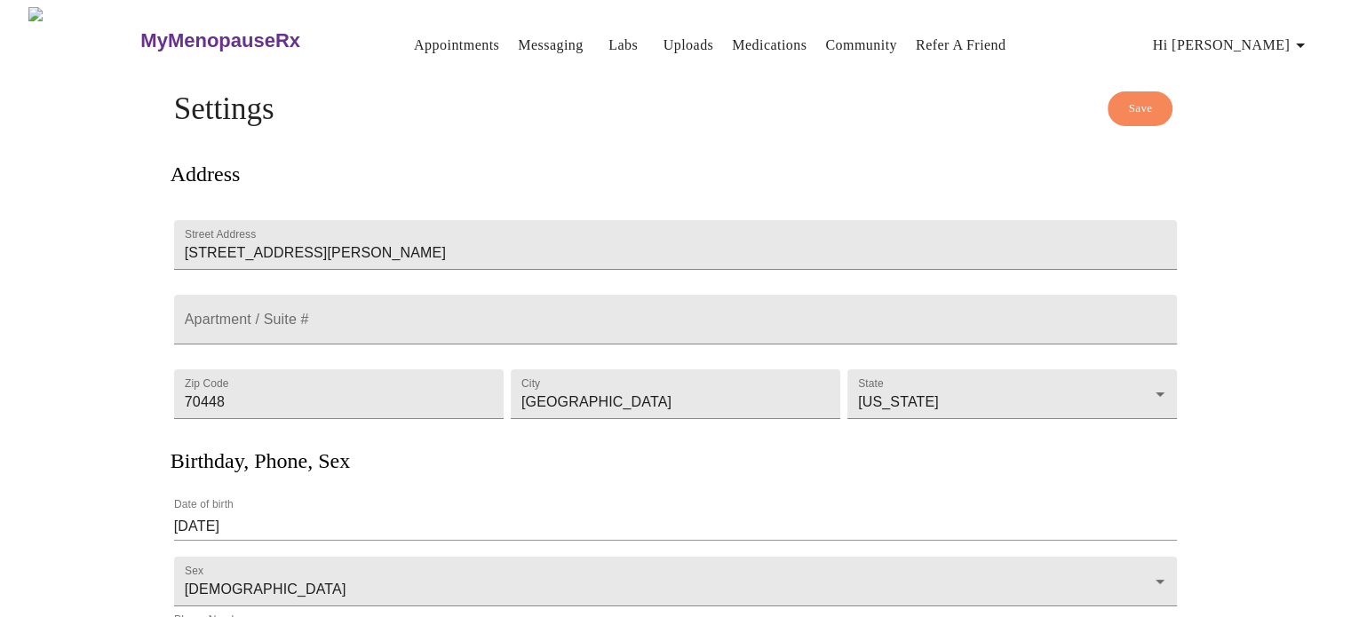
click at [1281, 42] on span "Hi [PERSON_NAME]" at bounding box center [1232, 45] width 158 height 25
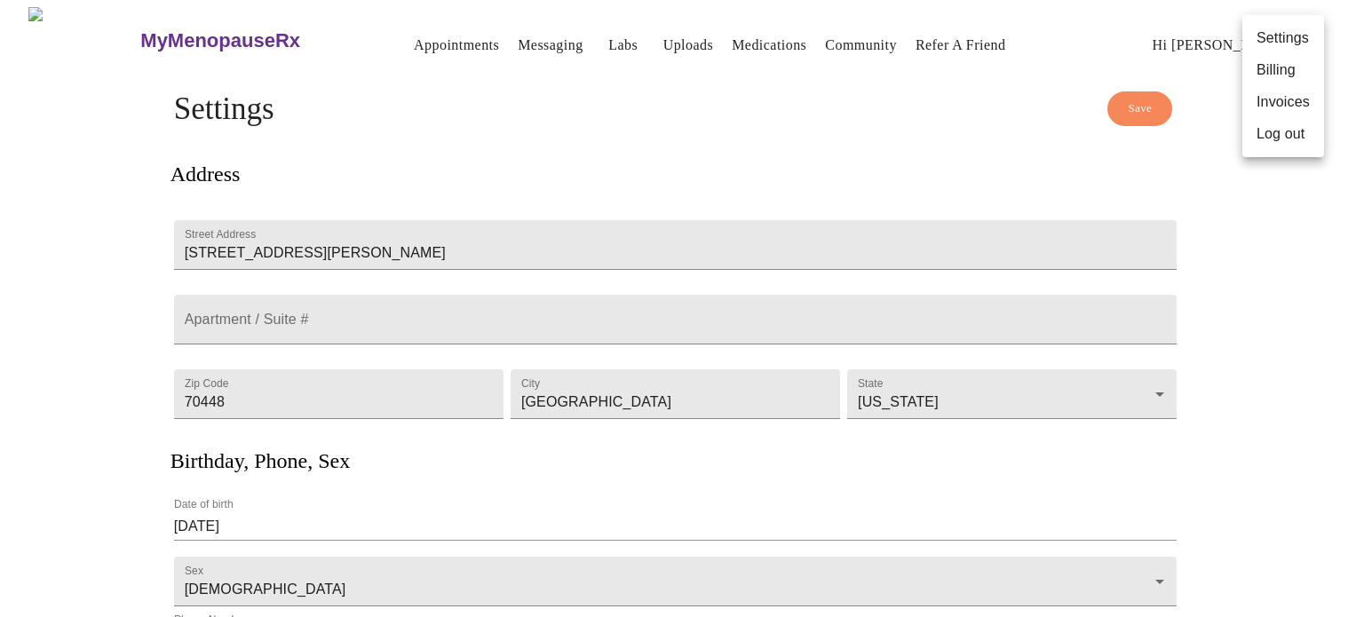
click at [1281, 82] on li "Billing" at bounding box center [1283, 70] width 82 height 32
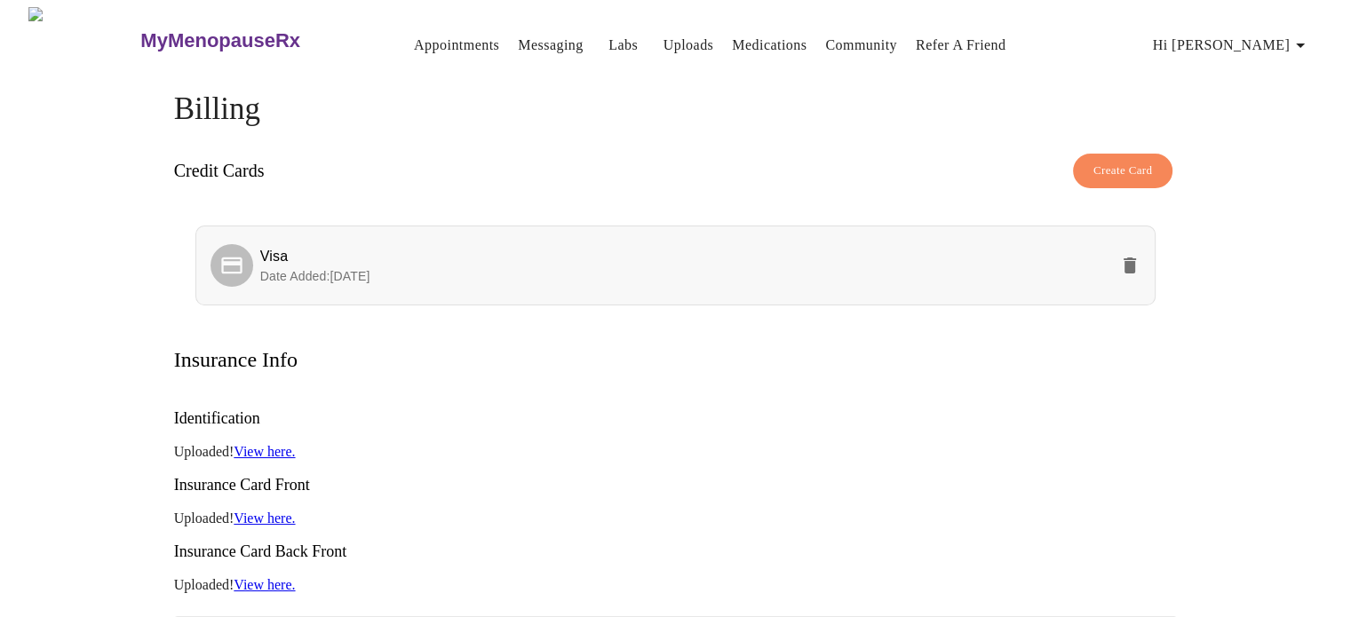
click at [472, 246] on span "Visa" at bounding box center [684, 256] width 849 height 21
click at [337, 269] on span "Date Added: [DATE]" at bounding box center [315, 276] width 110 height 14
